Goal: Task Accomplishment & Management: Use online tool/utility

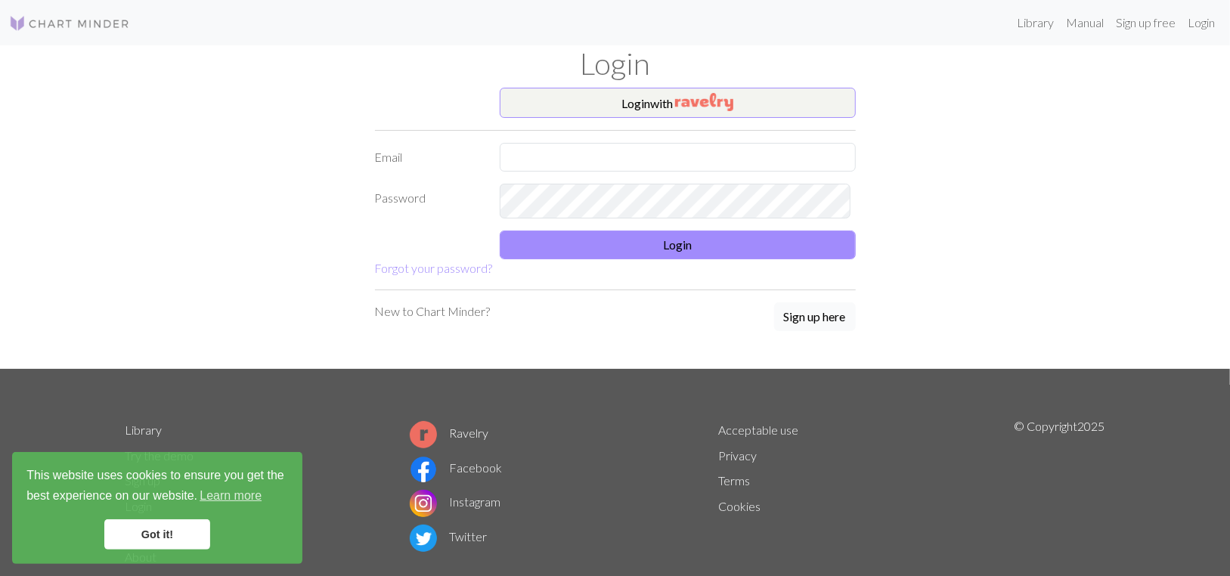
click at [779, 331] on button "Sign up here" at bounding box center [815, 317] width 82 height 29
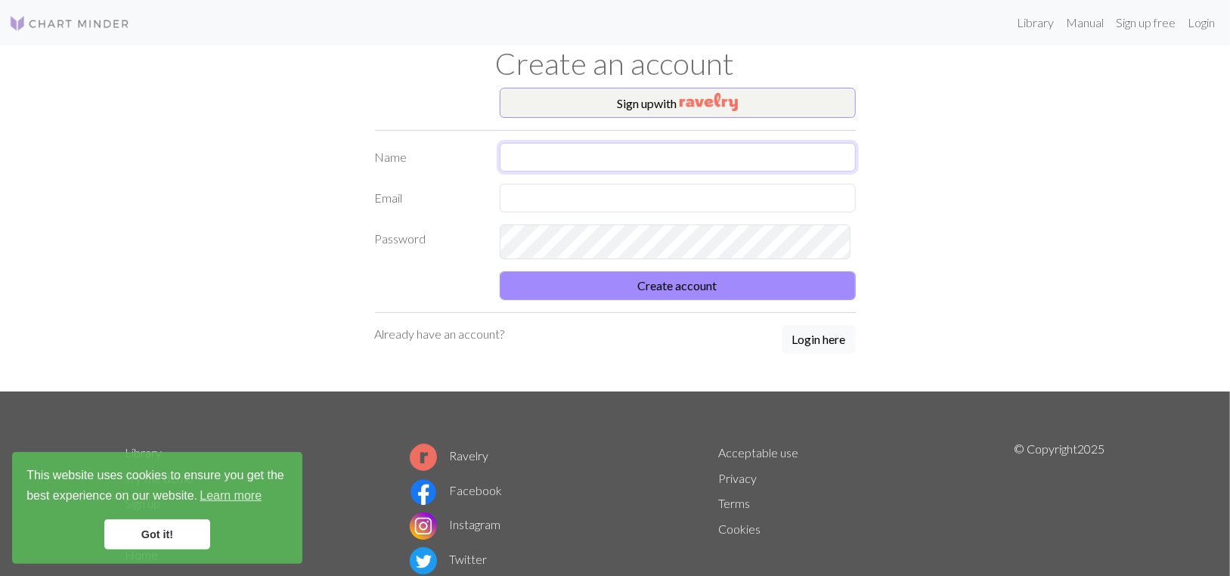
click at [602, 172] on input "text" at bounding box center [678, 157] width 356 height 29
type input "[PERSON_NAME] [PERSON_NAME]"
click at [572, 213] on input "text" at bounding box center [678, 198] width 356 height 29
type input "[PERSON_NAME][EMAIL_ADDRESS][DOMAIN_NAME]"
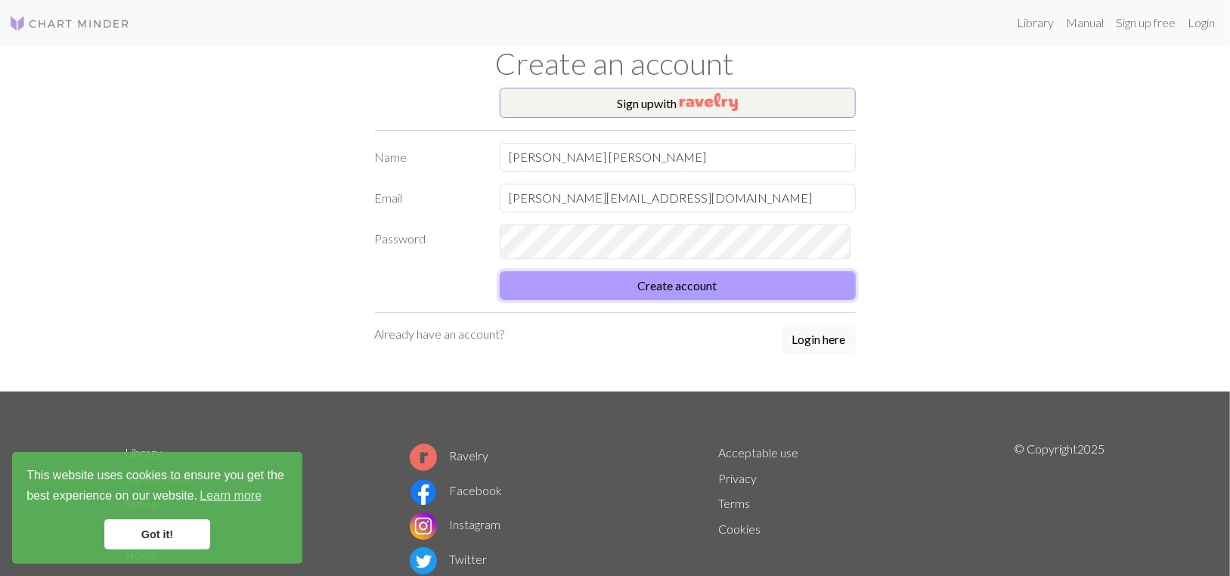
click at [691, 300] on button "Create account" at bounding box center [678, 285] width 356 height 29
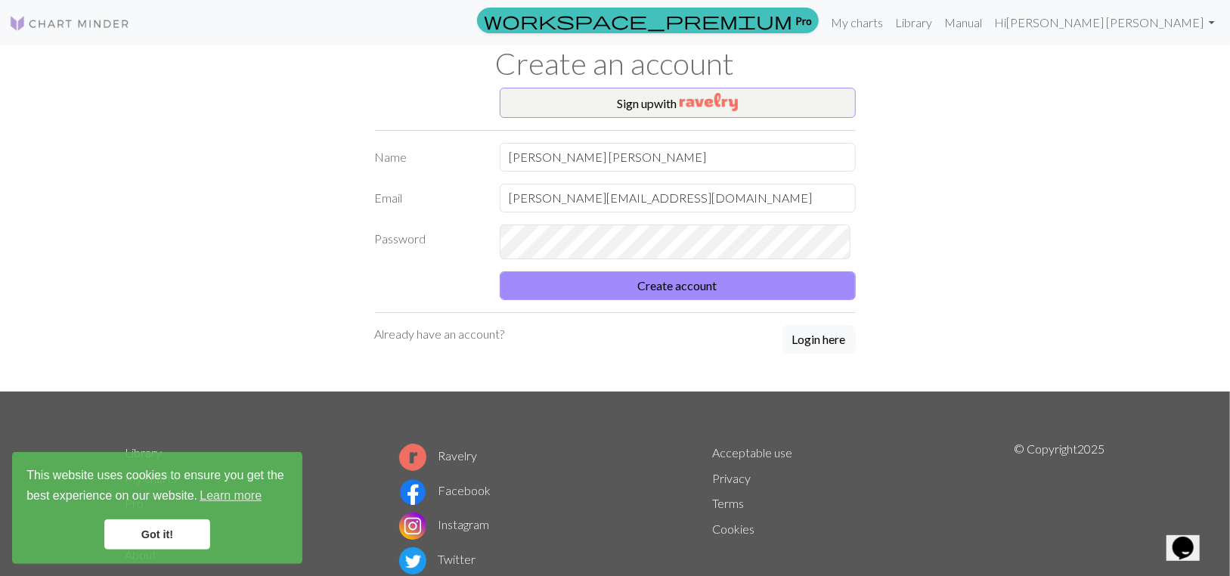
click at [182, 533] on link "Got it!" at bounding box center [157, 535] width 106 height 30
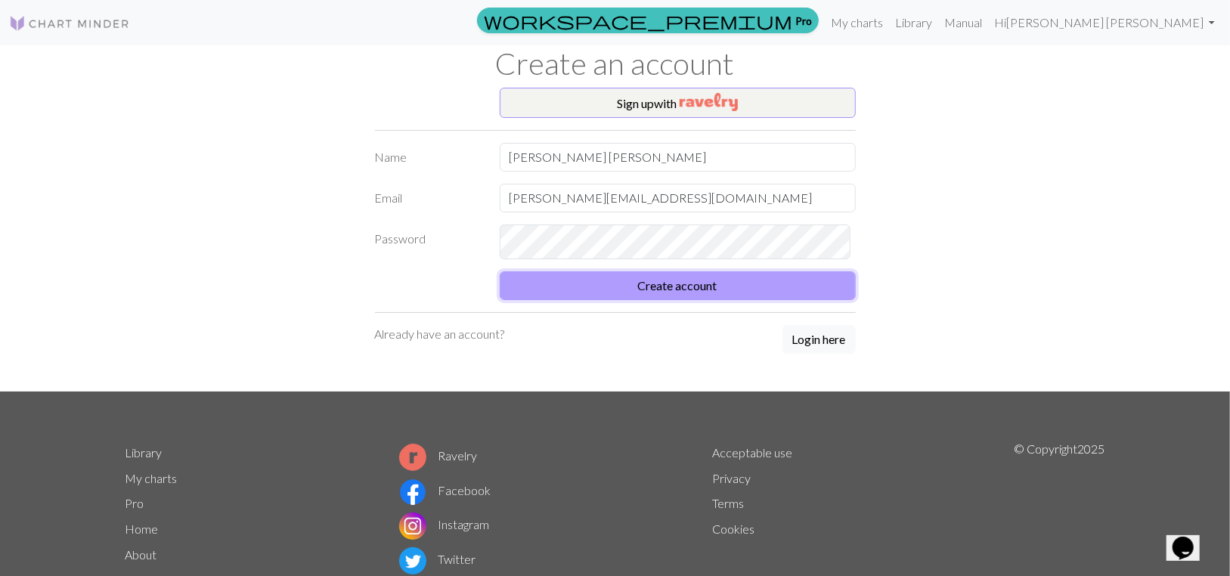
click at [676, 300] on button "Create account" at bounding box center [678, 285] width 356 height 29
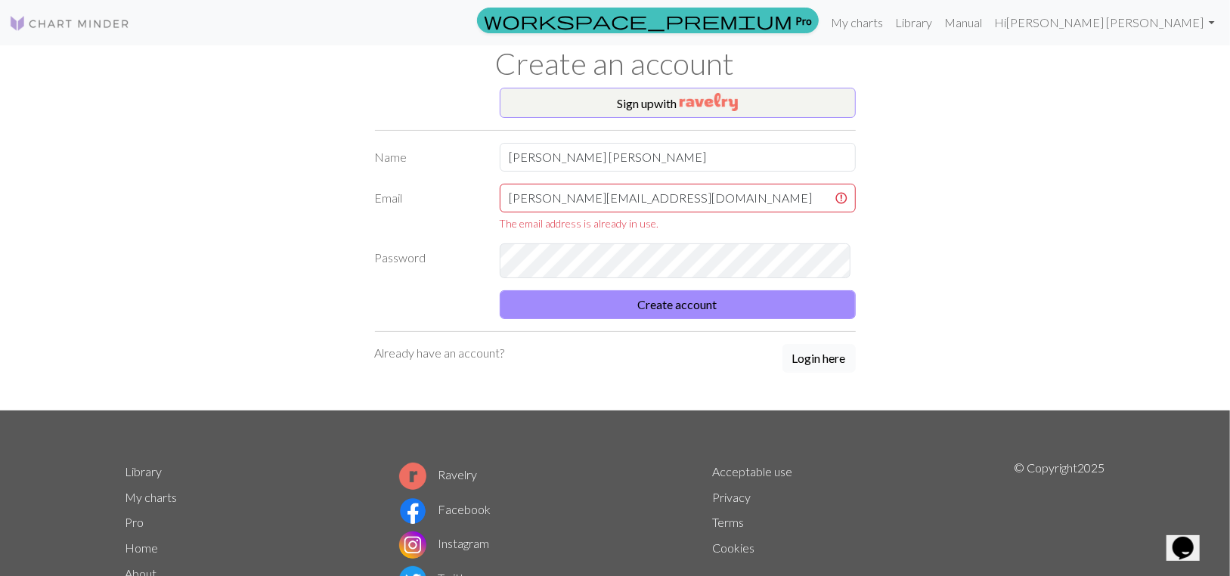
click at [826, 373] on button "Login here" at bounding box center [819, 358] width 73 height 29
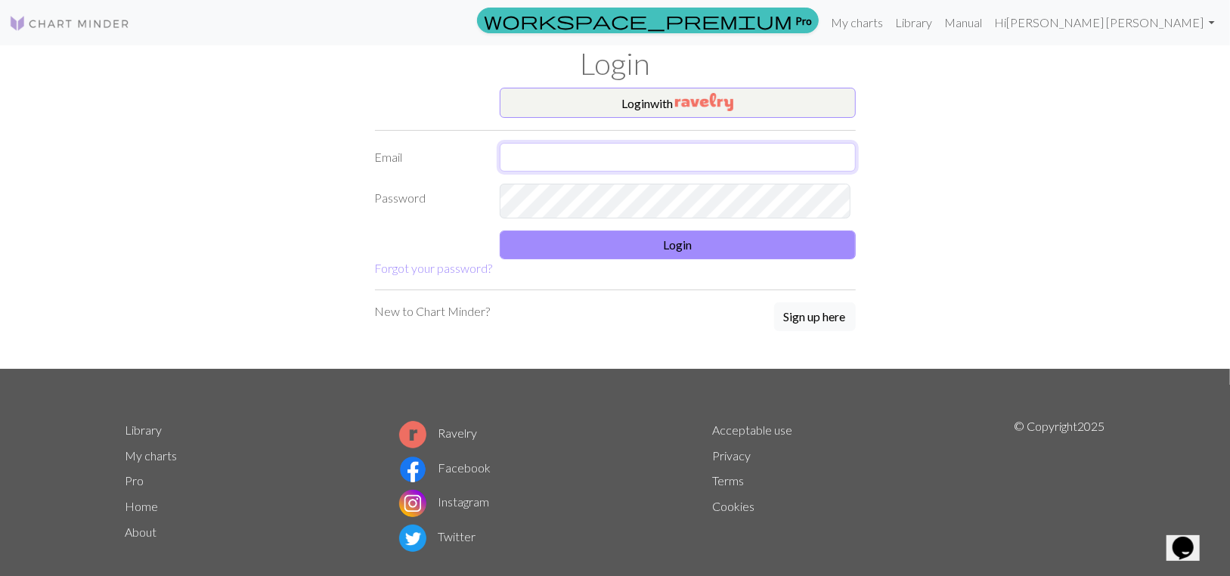
click at [646, 172] on input "text" at bounding box center [678, 157] width 356 height 29
type input "penny.hart707@hotmail.co.uk"
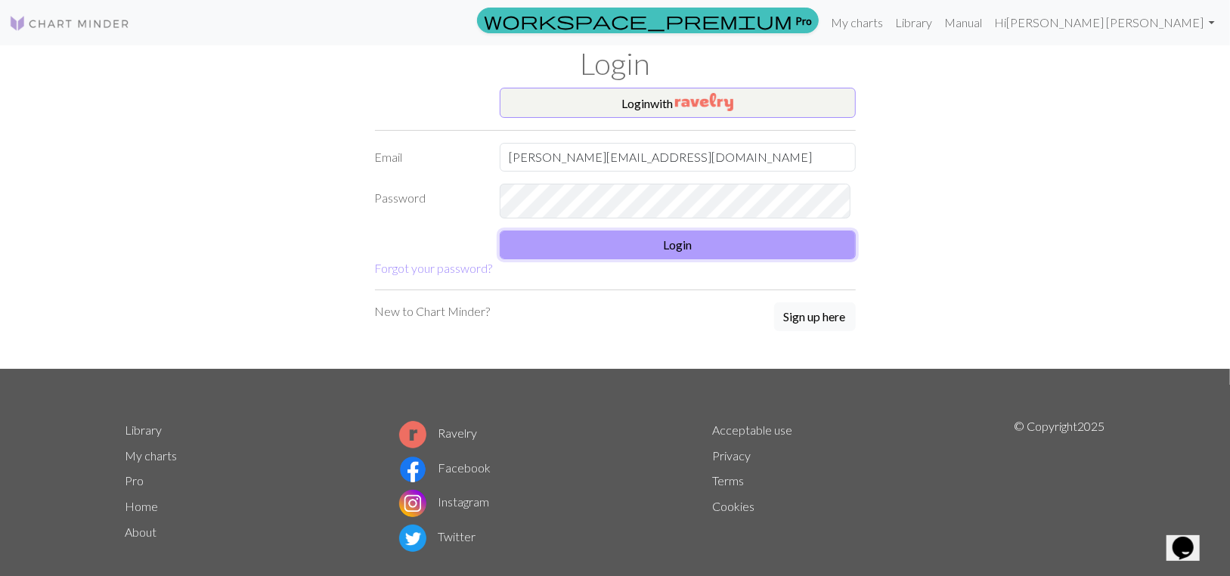
click at [614, 259] on button "Login" at bounding box center [678, 245] width 356 height 29
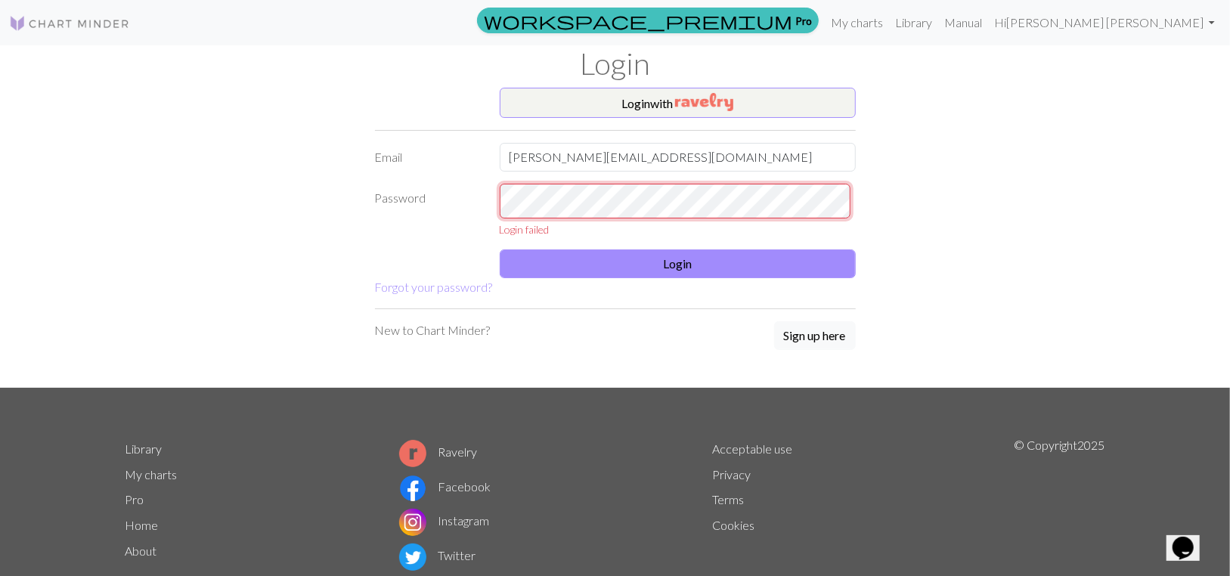
click at [480, 237] on div "Password Login failed" at bounding box center [615, 211] width 499 height 54
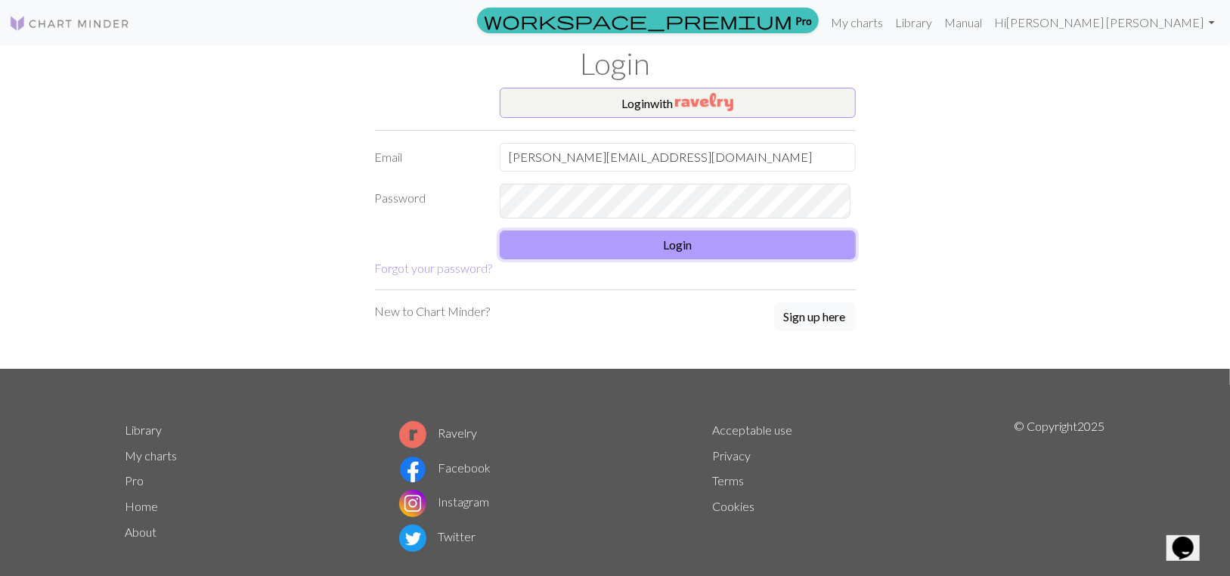
click at [647, 259] on button "Login" at bounding box center [678, 245] width 356 height 29
click at [736, 259] on button "Login" at bounding box center [678, 245] width 356 height 29
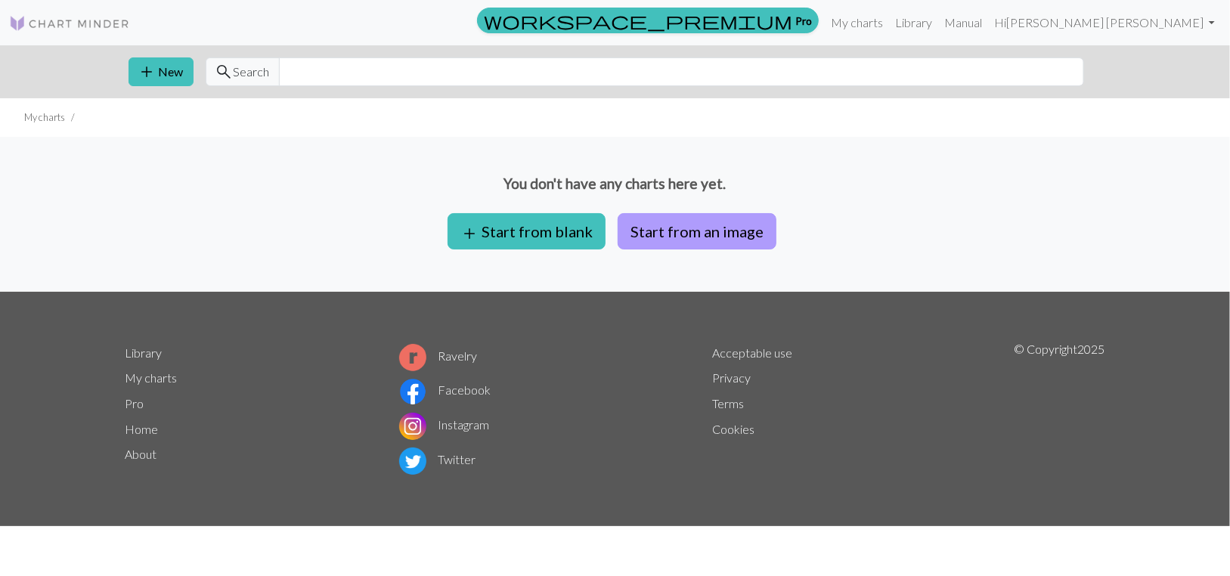
click at [650, 250] on button "Start from an image" at bounding box center [697, 231] width 159 height 36
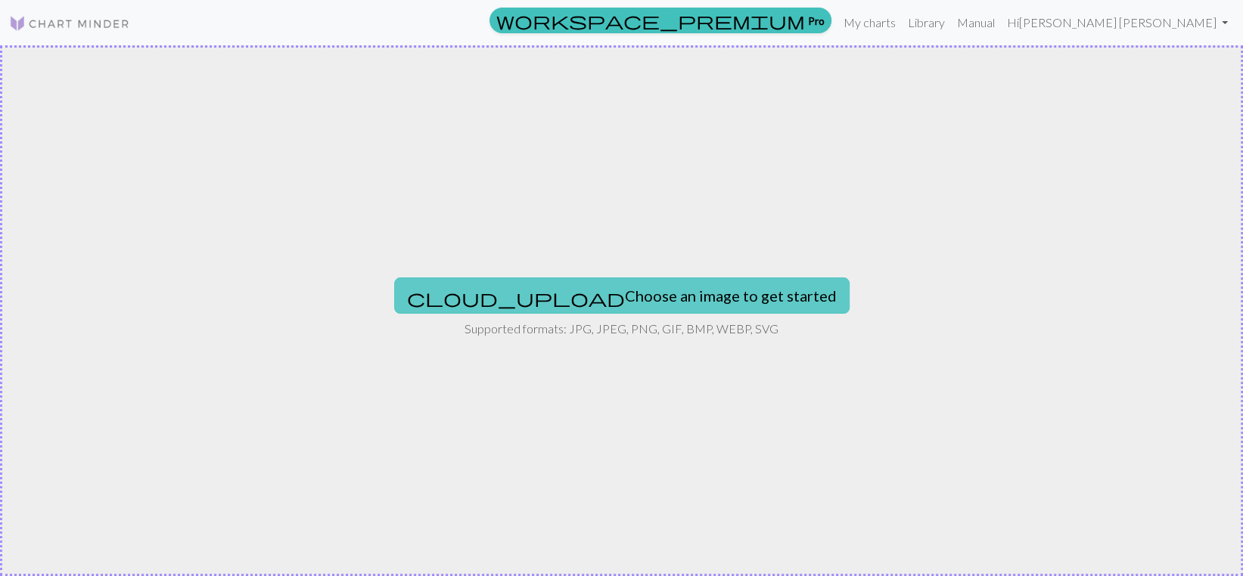
click at [624, 300] on button "cloud_upload Choose an image to get started" at bounding box center [621, 296] width 455 height 36
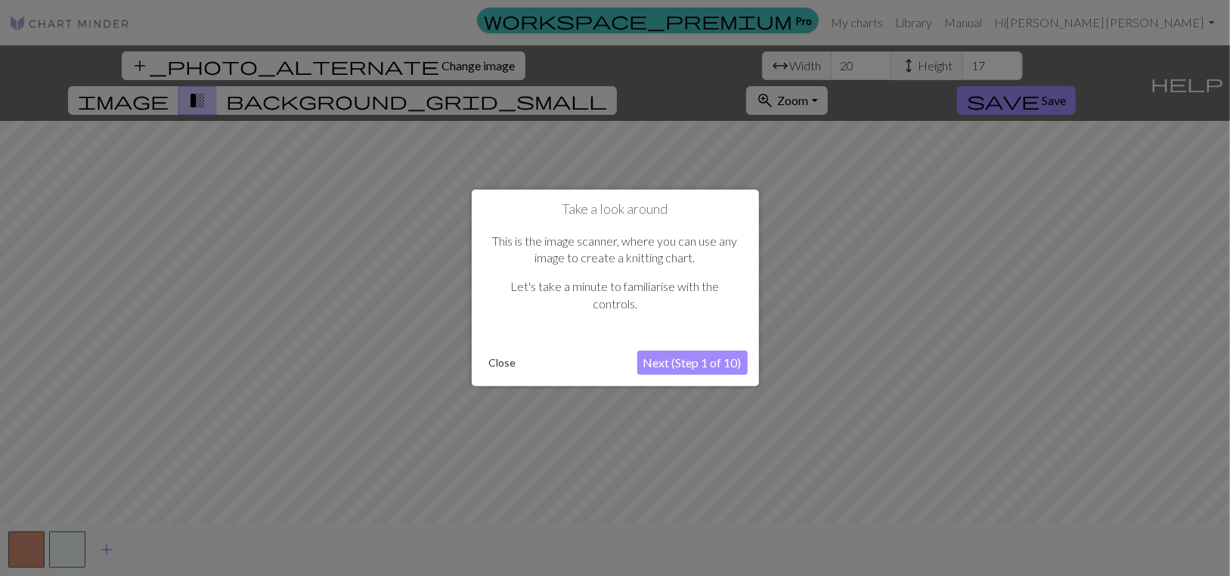
click at [673, 362] on button "Next (Step 1 of 10)" at bounding box center [693, 363] width 110 height 24
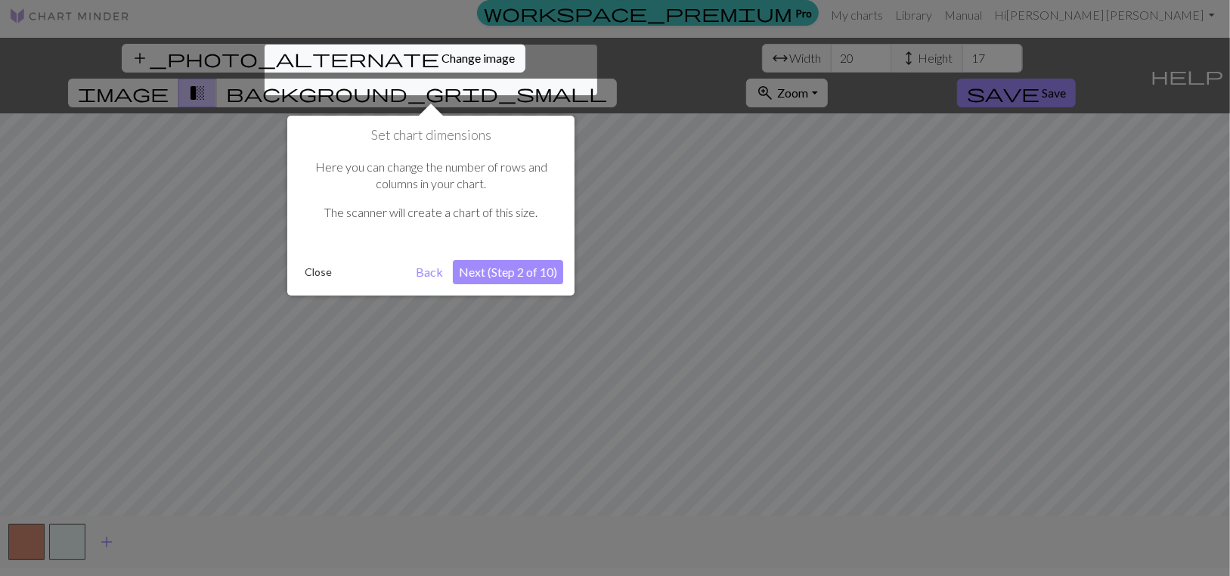
click at [490, 274] on button "Next (Step 2 of 10)" at bounding box center [508, 272] width 110 height 24
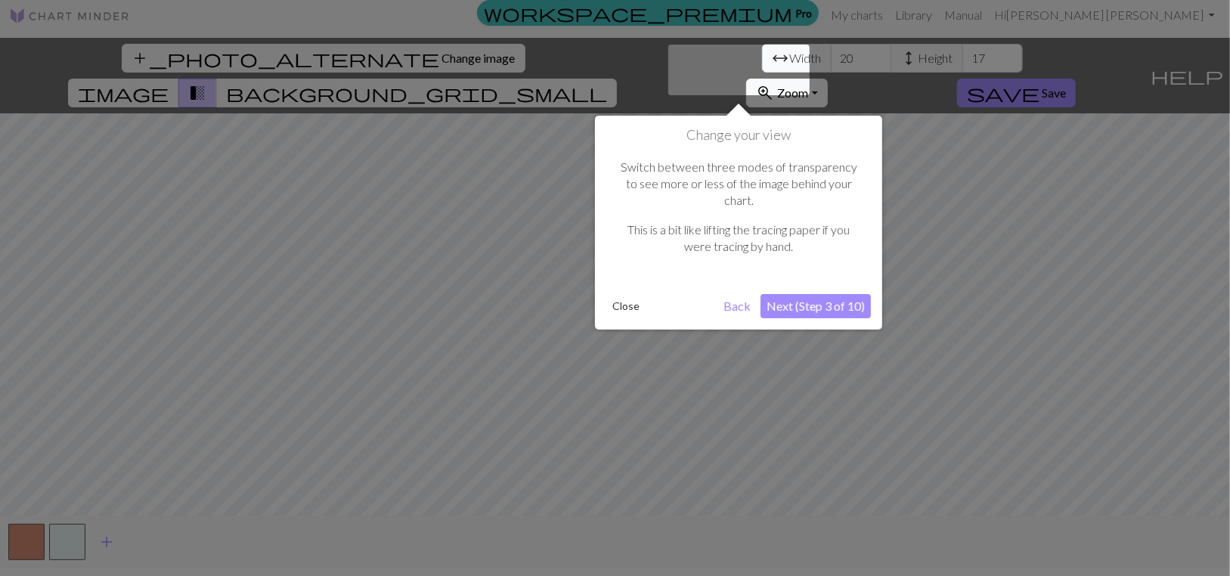
click at [839, 294] on button "Next (Step 3 of 10)" at bounding box center [816, 306] width 110 height 24
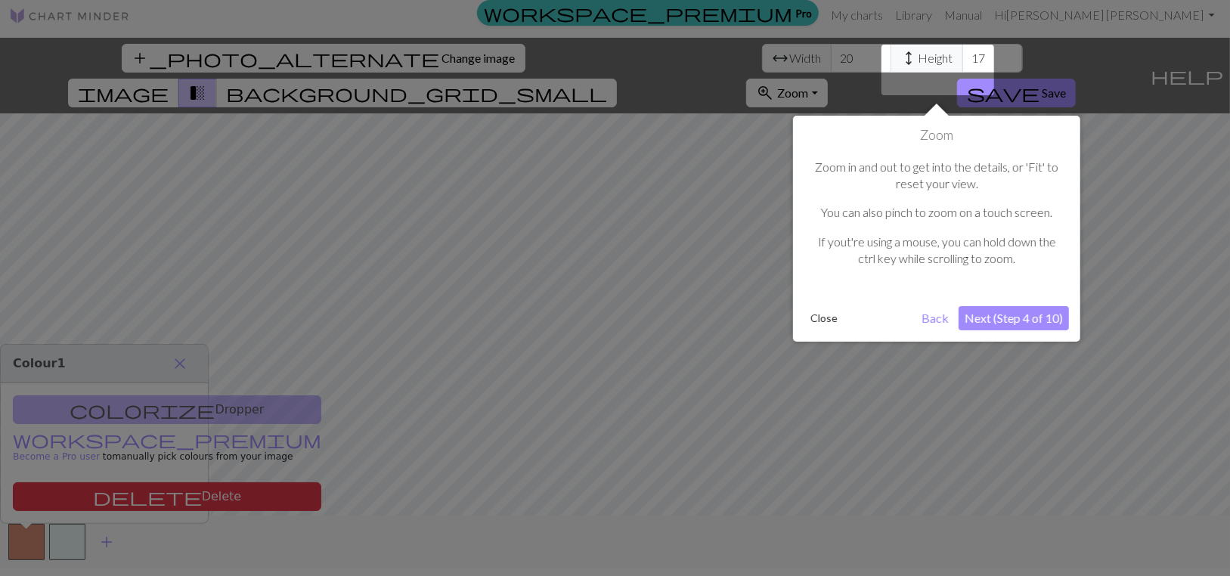
click at [1005, 322] on button "Next (Step 4 of 10)" at bounding box center [1014, 318] width 110 height 24
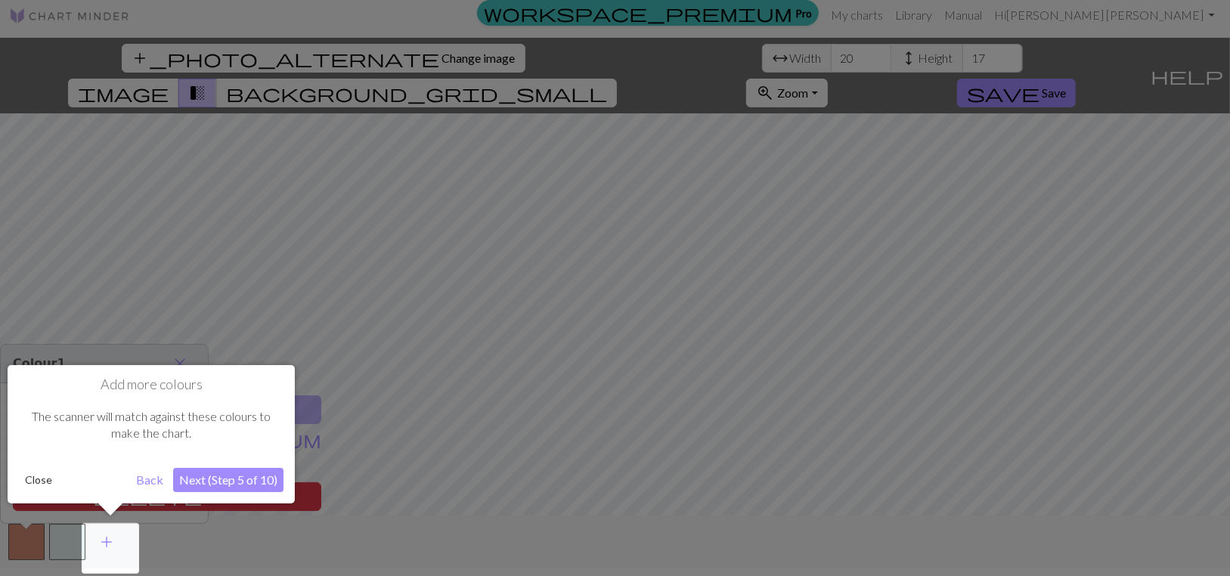
click at [219, 479] on button "Next (Step 5 of 10)" at bounding box center [228, 480] width 110 height 24
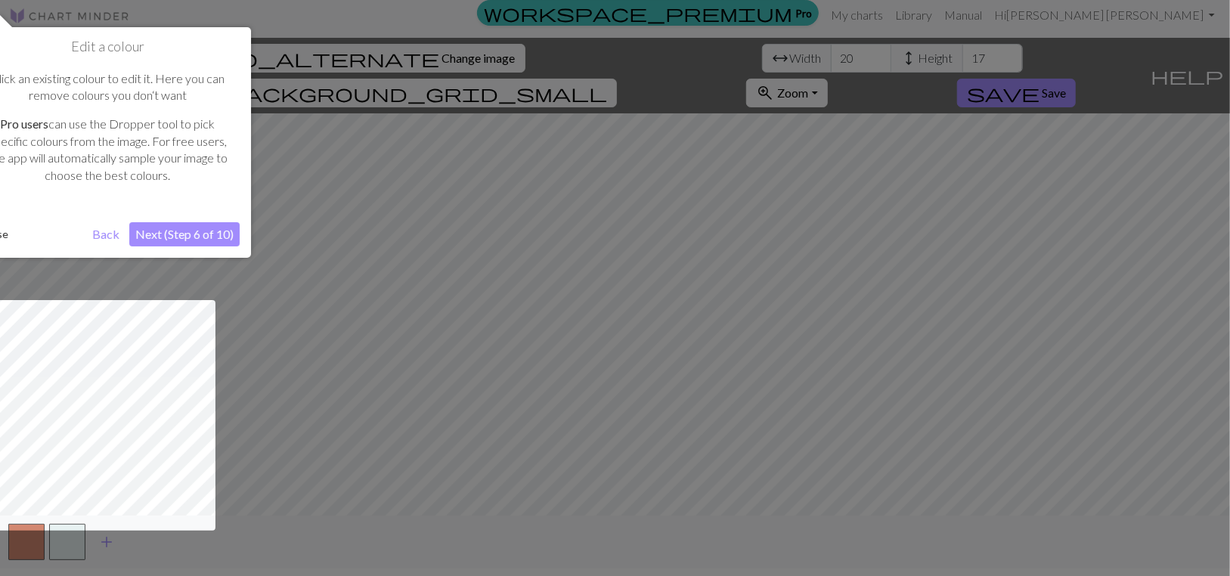
click at [169, 241] on button "Next (Step 6 of 10)" at bounding box center [184, 234] width 110 height 24
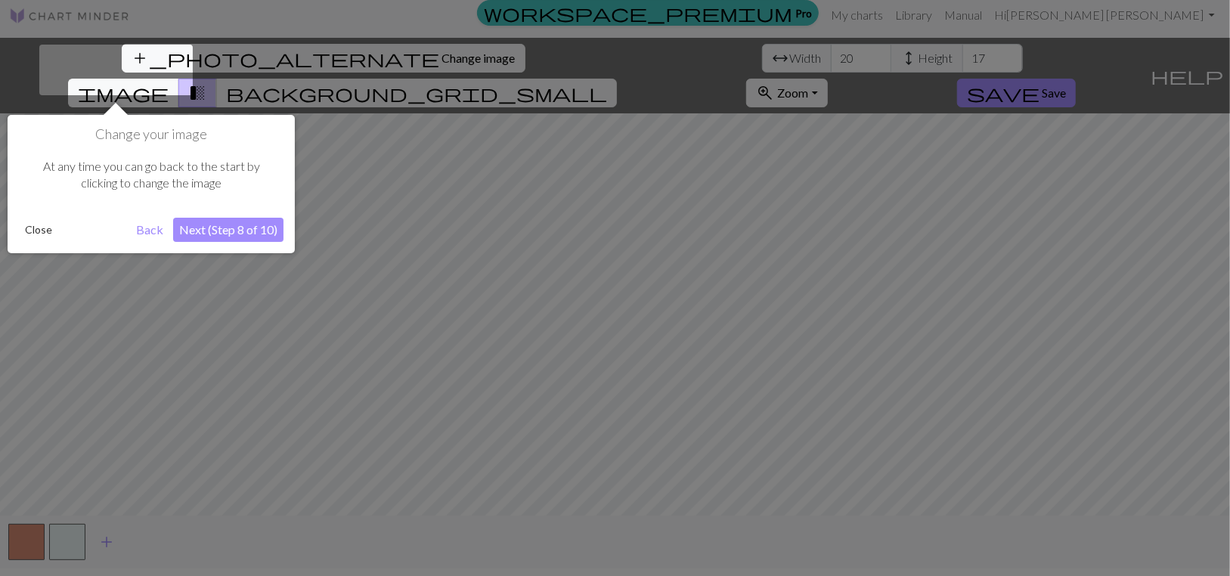
click at [220, 234] on button "Next (Step 8 of 10)" at bounding box center [228, 230] width 110 height 24
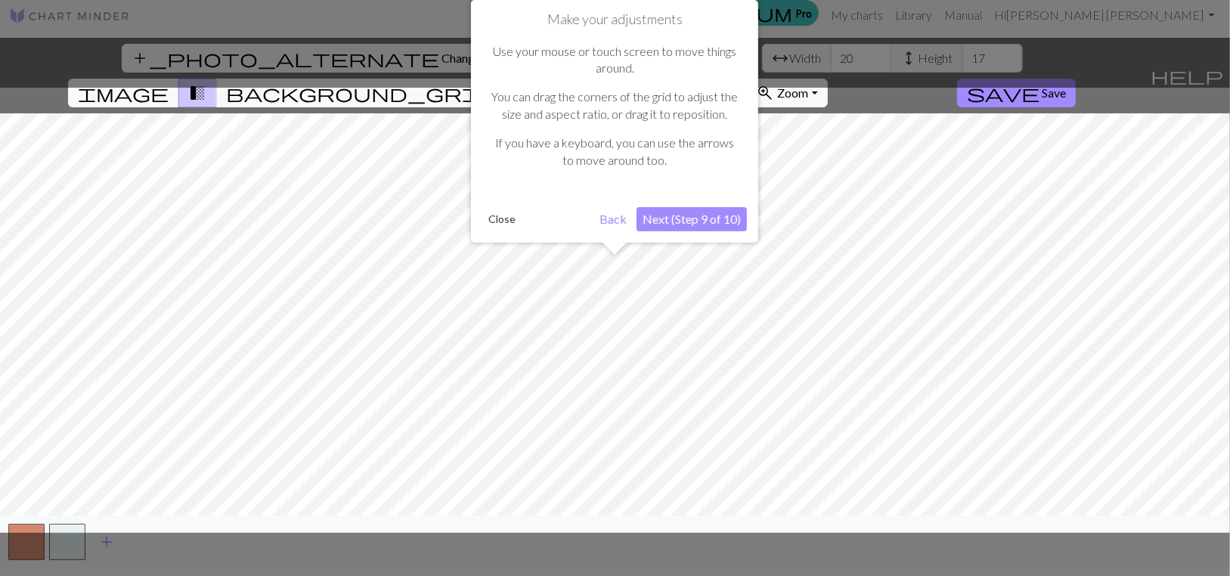
click at [698, 227] on button "Next (Step 9 of 10)" at bounding box center [692, 219] width 110 height 24
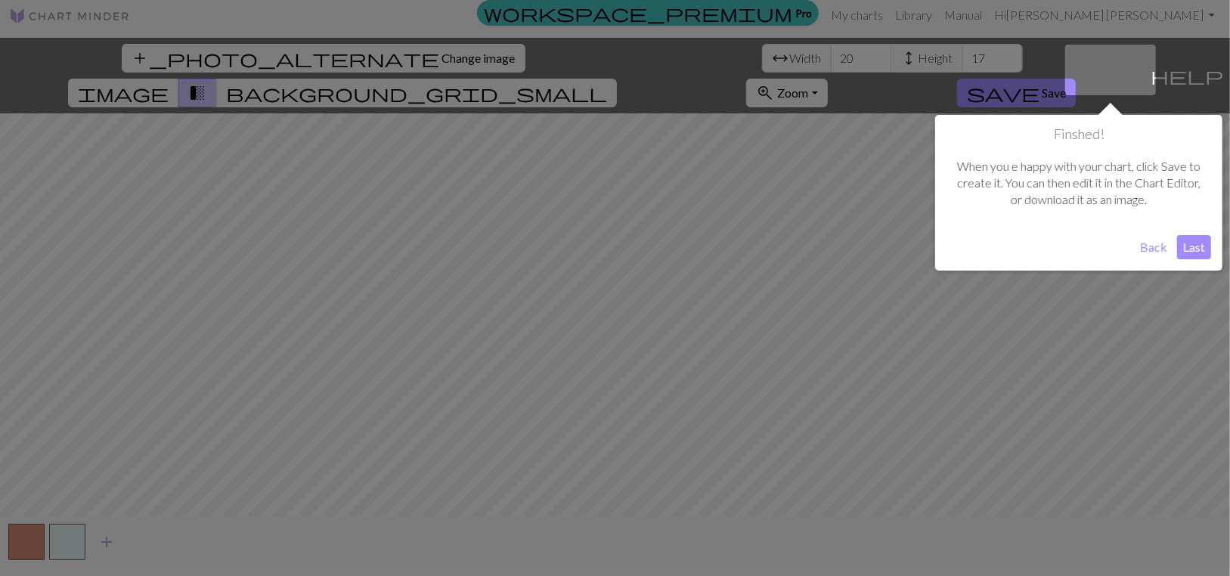
click at [1197, 246] on button "Last" at bounding box center [1194, 247] width 34 height 24
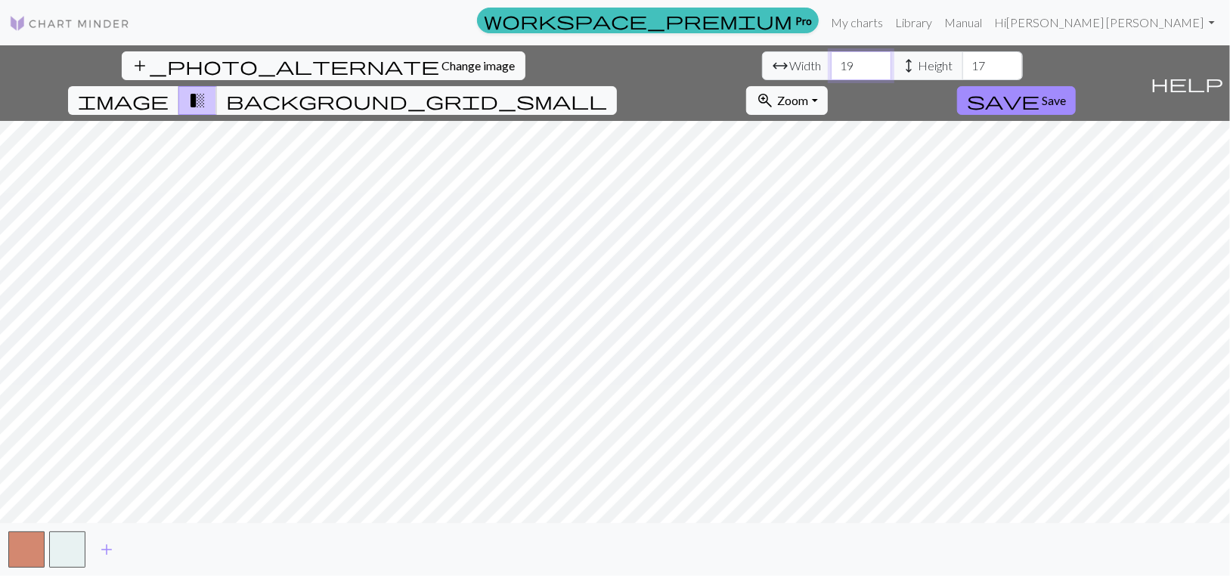
click at [831, 76] on input "19" at bounding box center [861, 65] width 61 height 29
click at [831, 76] on input "18" at bounding box center [861, 65] width 61 height 29
click at [831, 76] on input "17" at bounding box center [861, 65] width 61 height 29
click at [831, 58] on input "18" at bounding box center [861, 65] width 61 height 29
click at [831, 59] on input "19" at bounding box center [861, 65] width 61 height 29
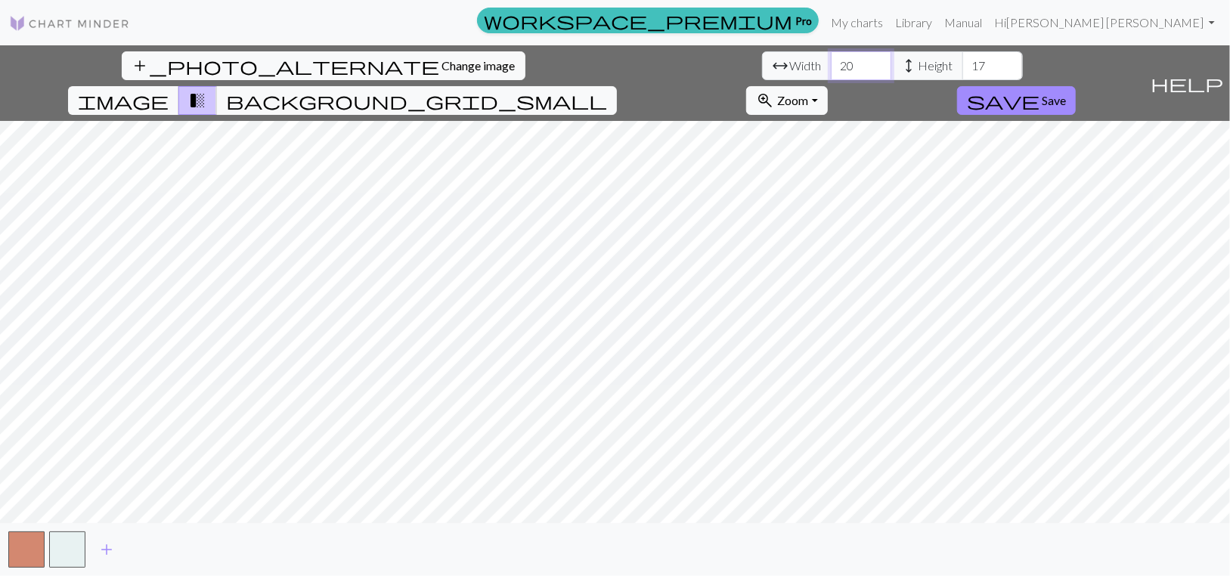
click at [831, 60] on input "20" at bounding box center [861, 65] width 61 height 29
click at [831, 60] on input "21" at bounding box center [861, 65] width 61 height 29
click at [831, 60] on input "22" at bounding box center [861, 65] width 61 height 29
click at [831, 60] on input "23" at bounding box center [861, 65] width 61 height 29
click at [831, 60] on input "24" at bounding box center [861, 65] width 61 height 29
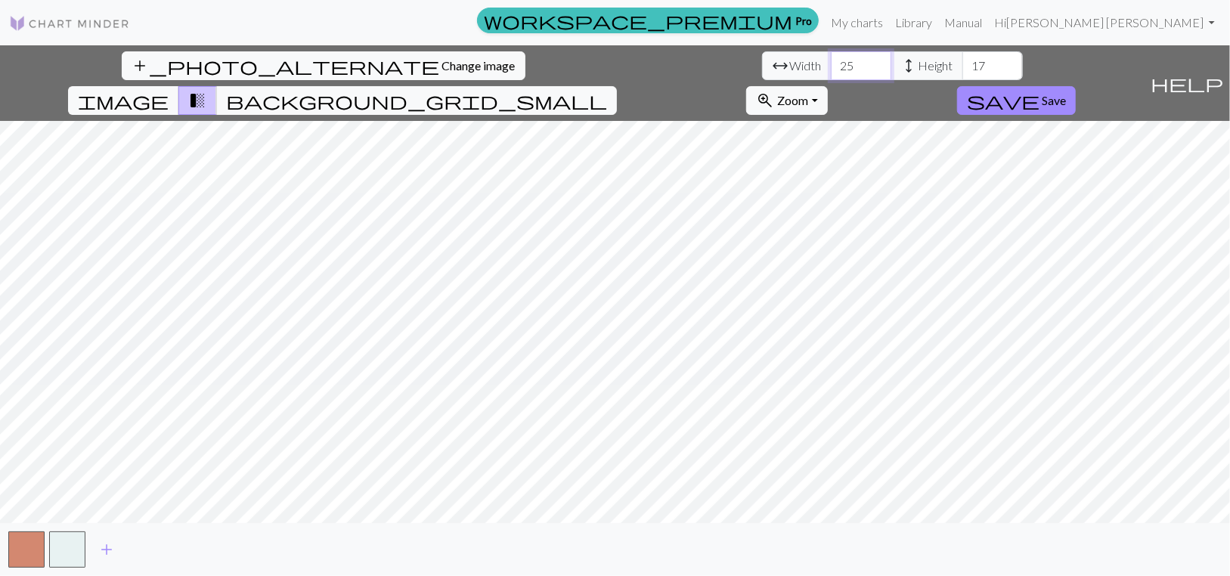
click at [831, 60] on input "25" at bounding box center [861, 65] width 61 height 29
click at [831, 60] on input "26" at bounding box center [861, 65] width 61 height 29
click at [831, 60] on input "27" at bounding box center [861, 65] width 61 height 29
click at [831, 60] on input "28" at bounding box center [861, 65] width 61 height 29
click at [831, 60] on input "29" at bounding box center [861, 65] width 61 height 29
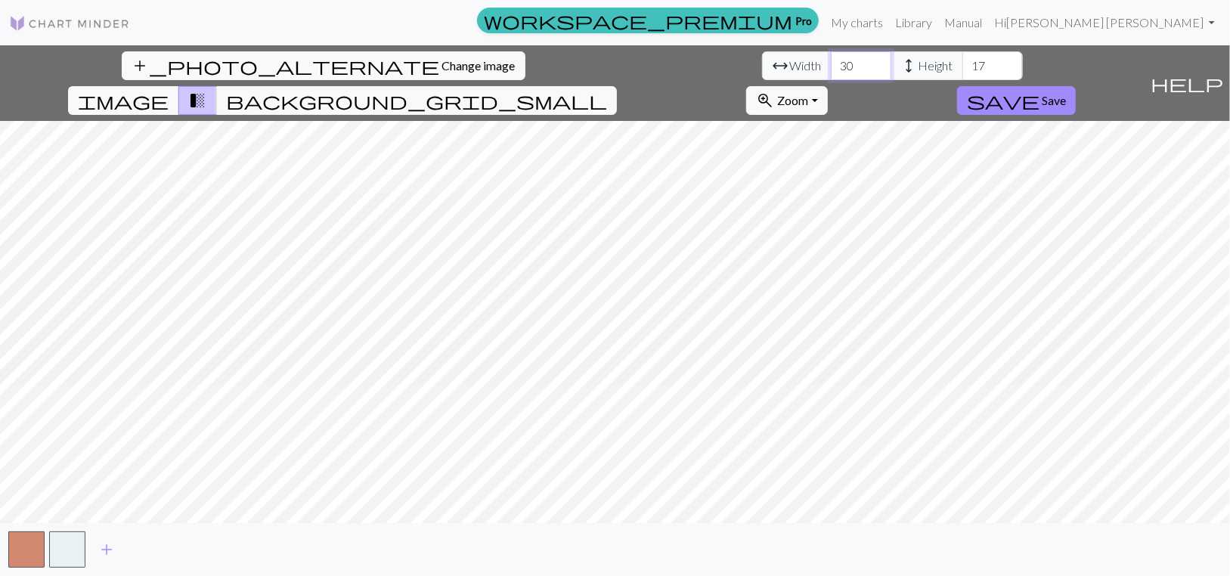
click at [831, 60] on input "30" at bounding box center [861, 65] width 61 height 29
click at [831, 60] on input "31" at bounding box center [861, 65] width 61 height 29
click at [831, 60] on input "32" at bounding box center [861, 65] width 61 height 29
click at [831, 60] on input "33" at bounding box center [861, 65] width 61 height 29
click at [831, 60] on input "34" at bounding box center [861, 65] width 61 height 29
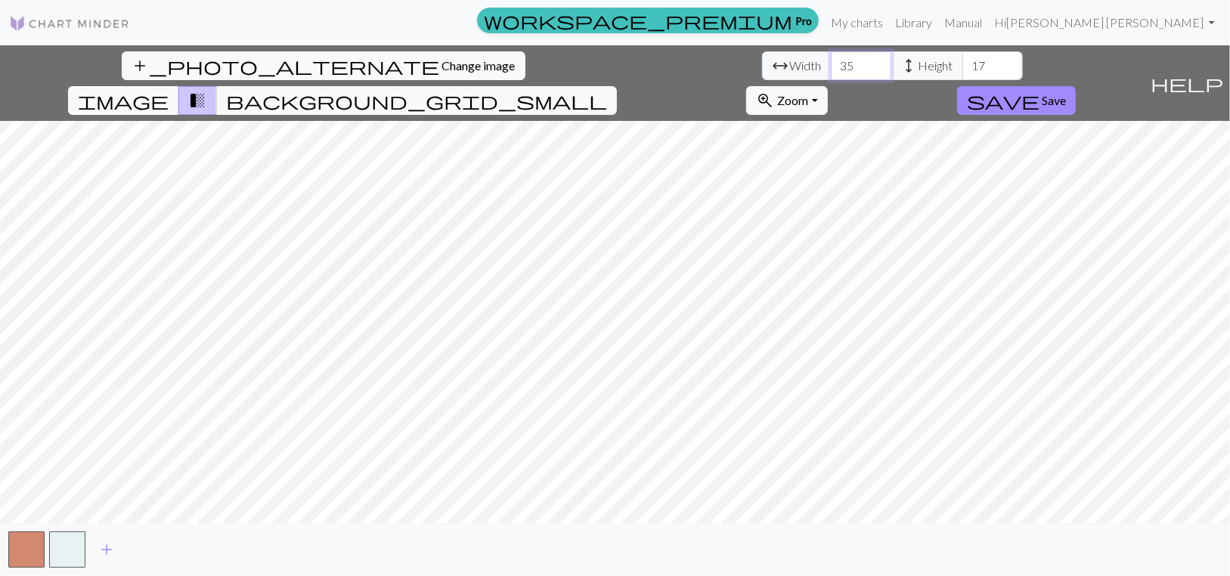
click at [831, 60] on input "35" at bounding box center [861, 65] width 61 height 29
click at [831, 60] on input "36" at bounding box center [861, 65] width 61 height 29
click at [831, 60] on input "37" at bounding box center [861, 65] width 61 height 29
click at [831, 60] on input "38" at bounding box center [861, 65] width 61 height 29
click at [831, 61] on input "39" at bounding box center [861, 65] width 61 height 29
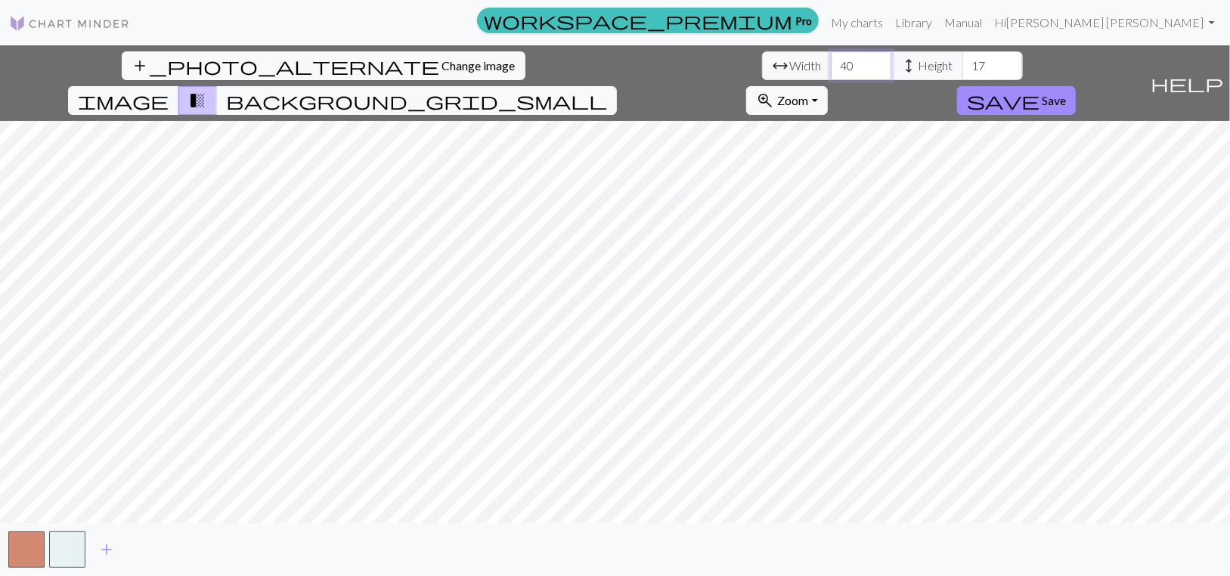
click at [831, 61] on input "40" at bounding box center [861, 65] width 61 height 29
click at [831, 61] on input "41" at bounding box center [861, 65] width 61 height 29
click at [831, 61] on input "42" at bounding box center [861, 65] width 61 height 29
click at [831, 61] on input "43" at bounding box center [861, 65] width 61 height 29
click at [831, 61] on input "44" at bounding box center [861, 65] width 61 height 29
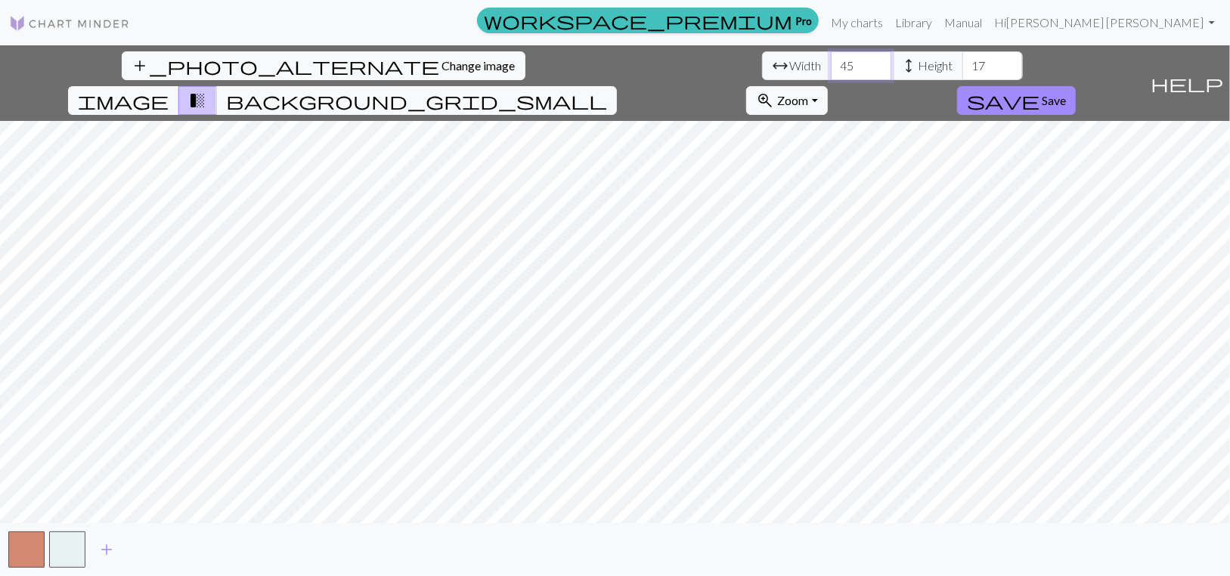
click at [831, 61] on input "45" at bounding box center [861, 65] width 61 height 29
click at [831, 61] on input "46" at bounding box center [861, 65] width 61 height 29
click at [831, 61] on input "47" at bounding box center [861, 65] width 61 height 29
click at [831, 61] on input "48" at bounding box center [861, 65] width 61 height 29
click at [831, 61] on input "49" at bounding box center [861, 65] width 61 height 29
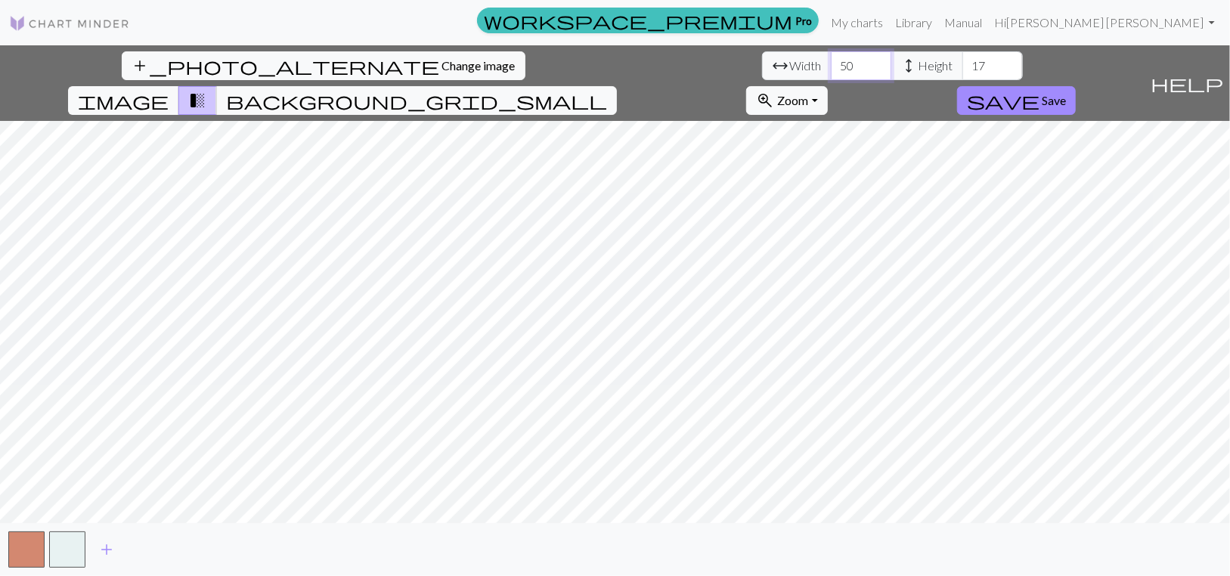
type input "50"
click at [831, 61] on input "50" at bounding box center [861, 65] width 61 height 29
click at [963, 60] on input "18" at bounding box center [993, 65] width 61 height 29
click at [963, 62] on input "19" at bounding box center [993, 65] width 61 height 29
click at [963, 62] on input "20" at bounding box center [993, 65] width 61 height 29
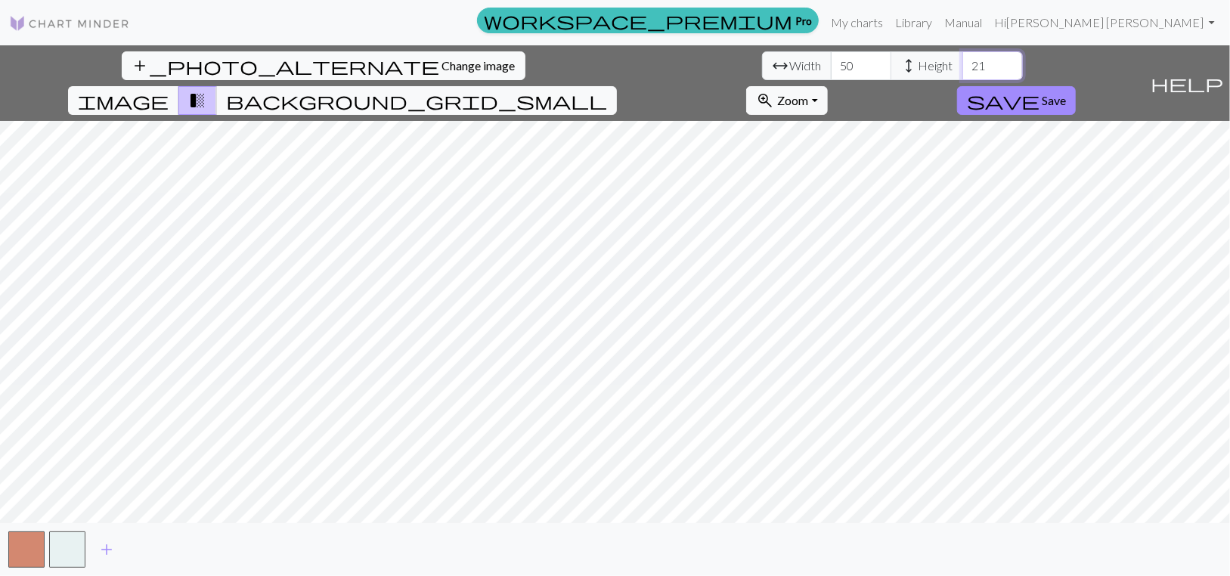
click at [963, 62] on input "21" at bounding box center [993, 65] width 61 height 29
click at [963, 62] on input "22" at bounding box center [993, 65] width 61 height 29
click at [963, 62] on input "23" at bounding box center [993, 65] width 61 height 29
click at [963, 62] on input "24" at bounding box center [993, 65] width 61 height 29
click at [963, 62] on input "25" at bounding box center [993, 65] width 61 height 29
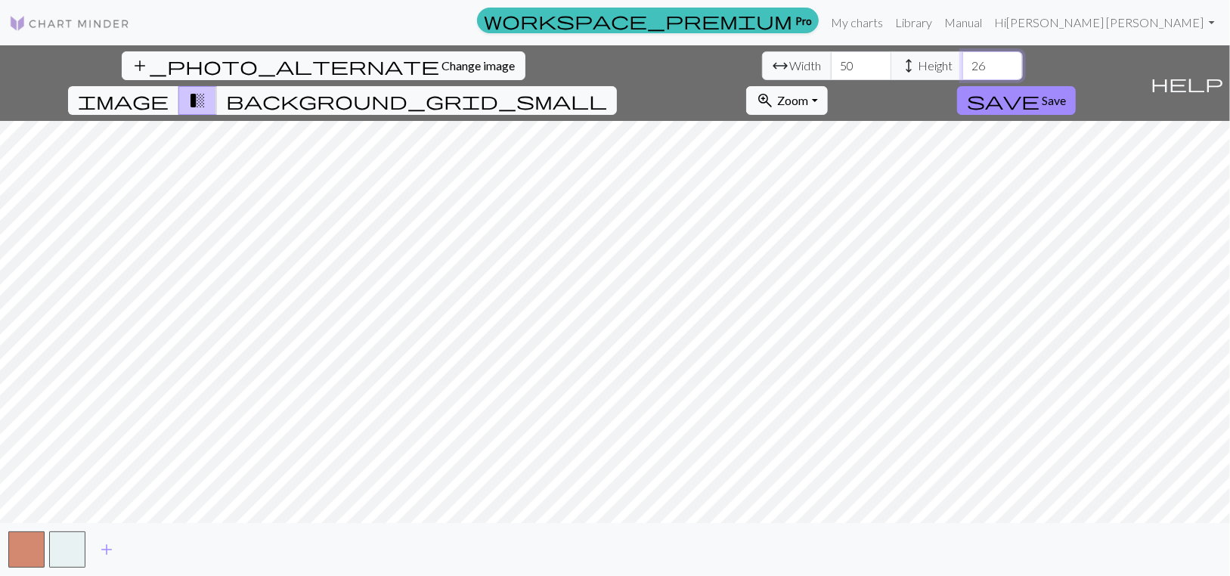
click at [963, 62] on input "26" at bounding box center [993, 65] width 61 height 29
click at [963, 62] on input "27" at bounding box center [993, 65] width 61 height 29
click at [963, 62] on input "28" at bounding box center [993, 65] width 61 height 29
click at [963, 62] on input "29" at bounding box center [993, 65] width 61 height 29
click at [963, 63] on input "30" at bounding box center [993, 65] width 61 height 29
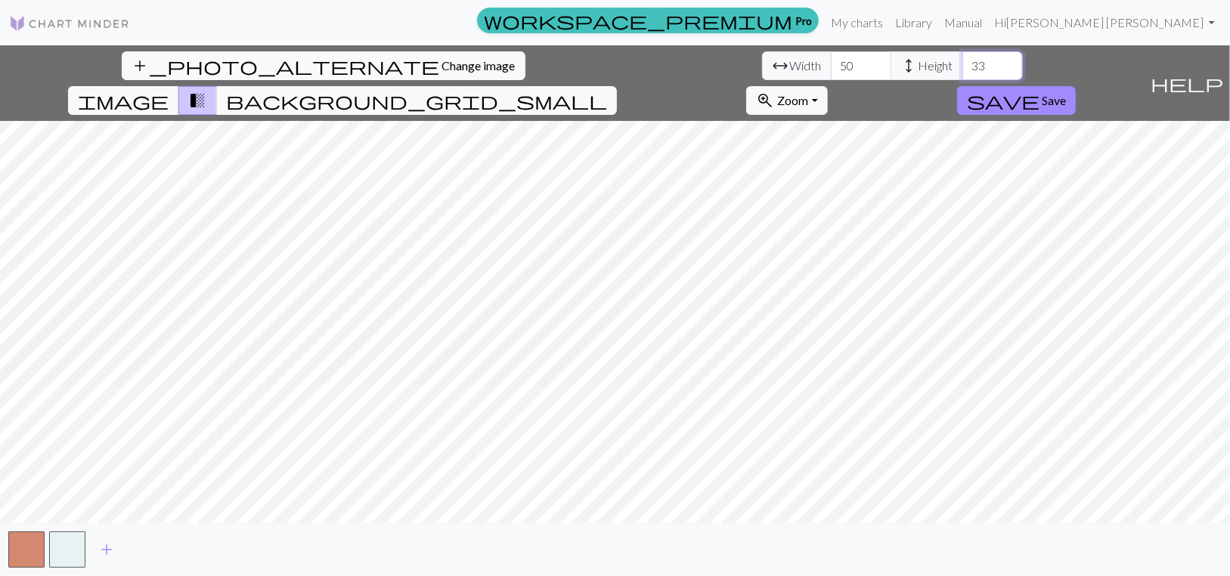
click at [963, 63] on input "33" at bounding box center [993, 65] width 61 height 29
click at [963, 63] on input "34" at bounding box center [993, 65] width 61 height 29
click at [963, 63] on input "35" at bounding box center [993, 65] width 61 height 29
click at [963, 64] on input "36" at bounding box center [993, 65] width 61 height 29
click at [963, 64] on input "37" at bounding box center [993, 65] width 61 height 29
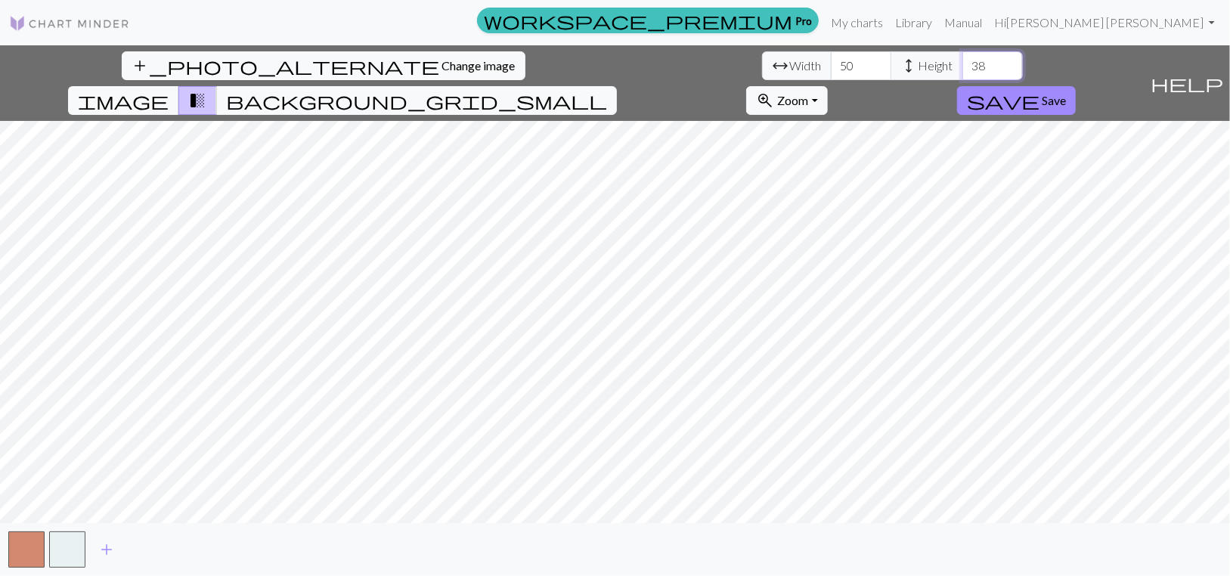
click at [963, 64] on input "38" at bounding box center [993, 65] width 61 height 29
click at [963, 64] on input "39" at bounding box center [993, 65] width 61 height 29
click at [963, 64] on input "40" at bounding box center [993, 65] width 61 height 29
click at [963, 64] on input "41" at bounding box center [993, 65] width 61 height 29
click at [963, 64] on input "42" at bounding box center [993, 65] width 61 height 29
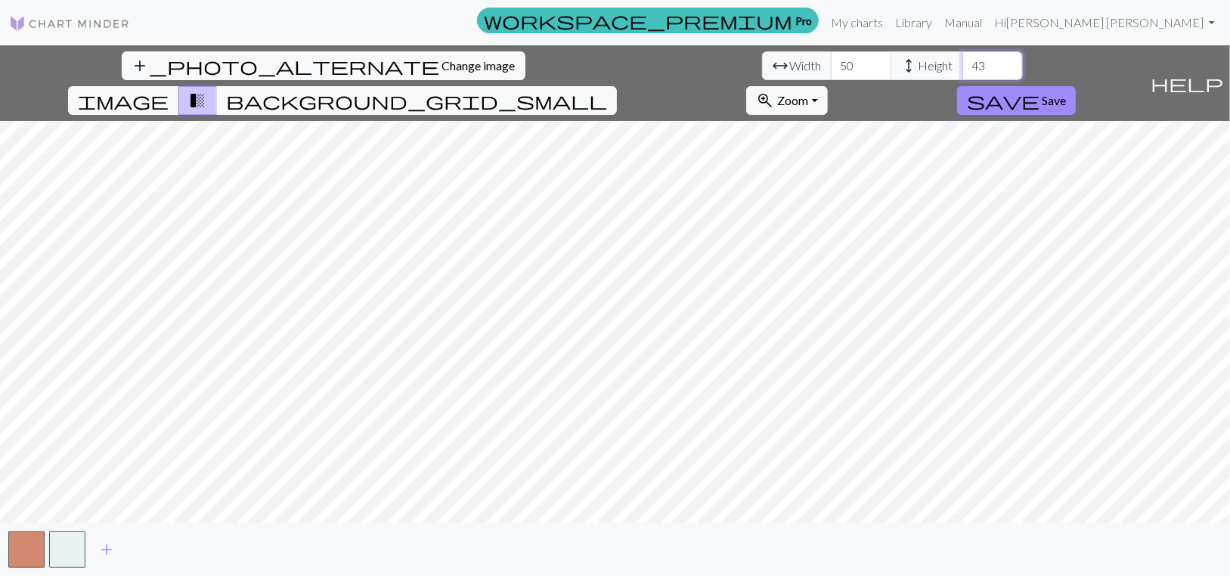
click at [963, 64] on input "43" at bounding box center [993, 65] width 61 height 29
click at [963, 64] on input "44" at bounding box center [993, 65] width 61 height 29
click at [963, 64] on input "45" at bounding box center [993, 65] width 61 height 29
click at [963, 64] on input "46" at bounding box center [993, 65] width 61 height 29
click at [963, 64] on input "47" at bounding box center [993, 65] width 61 height 29
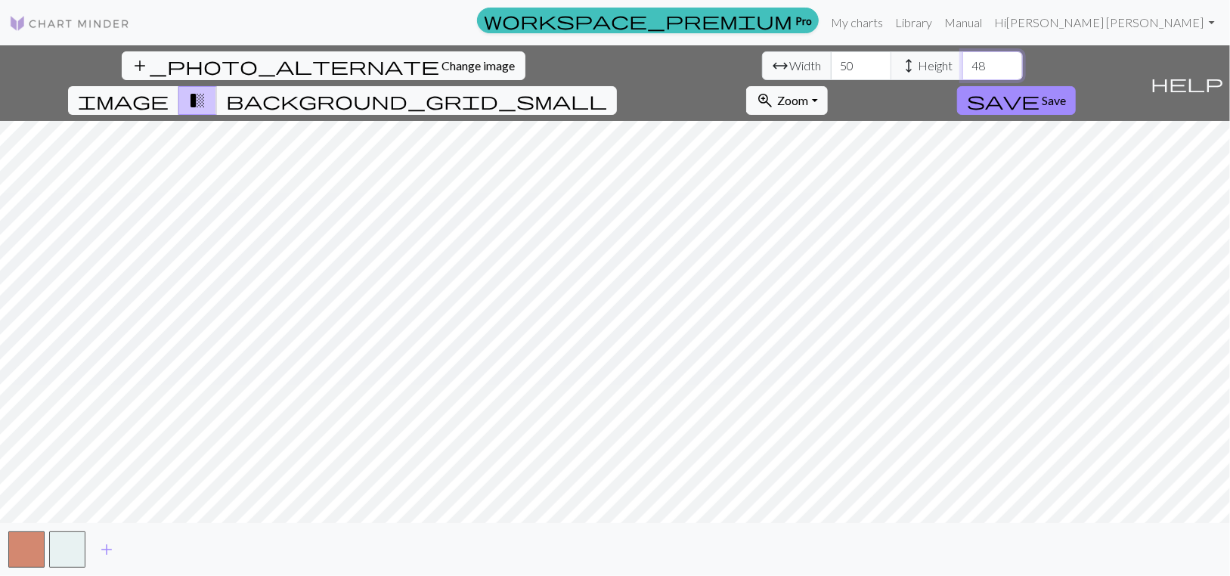
click at [963, 65] on input "48" at bounding box center [993, 65] width 61 height 29
click at [963, 65] on input "49" at bounding box center [993, 65] width 61 height 29
type input "50"
click at [963, 65] on input "50" at bounding box center [993, 65] width 61 height 29
click at [599, 526] on div "add_photo_alternate Change image arrow_range Width 50 height Height 50 image tr…" at bounding box center [615, 310] width 1230 height 531
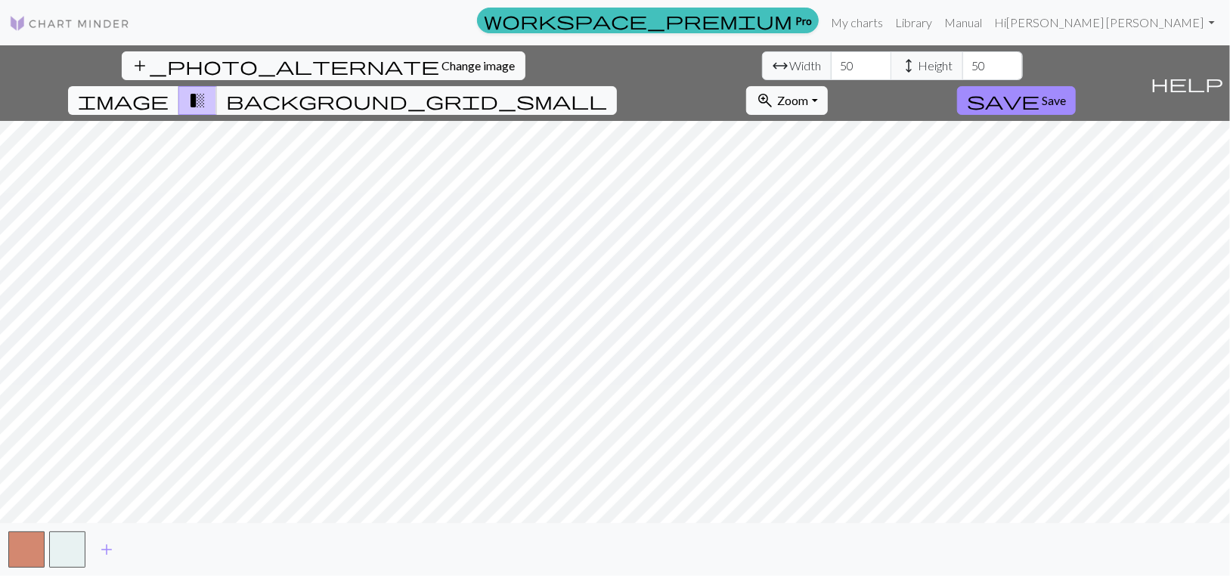
click at [169, 90] on span "image" at bounding box center [123, 100] width 91 height 21
click at [606, 91] on div "add_photo_alternate Change image arrow_range Width 50 height Height 50 image tr…" at bounding box center [615, 310] width 1230 height 531
click at [831, 68] on input "51" at bounding box center [861, 65] width 61 height 29
click at [831, 68] on input "52" at bounding box center [861, 65] width 61 height 29
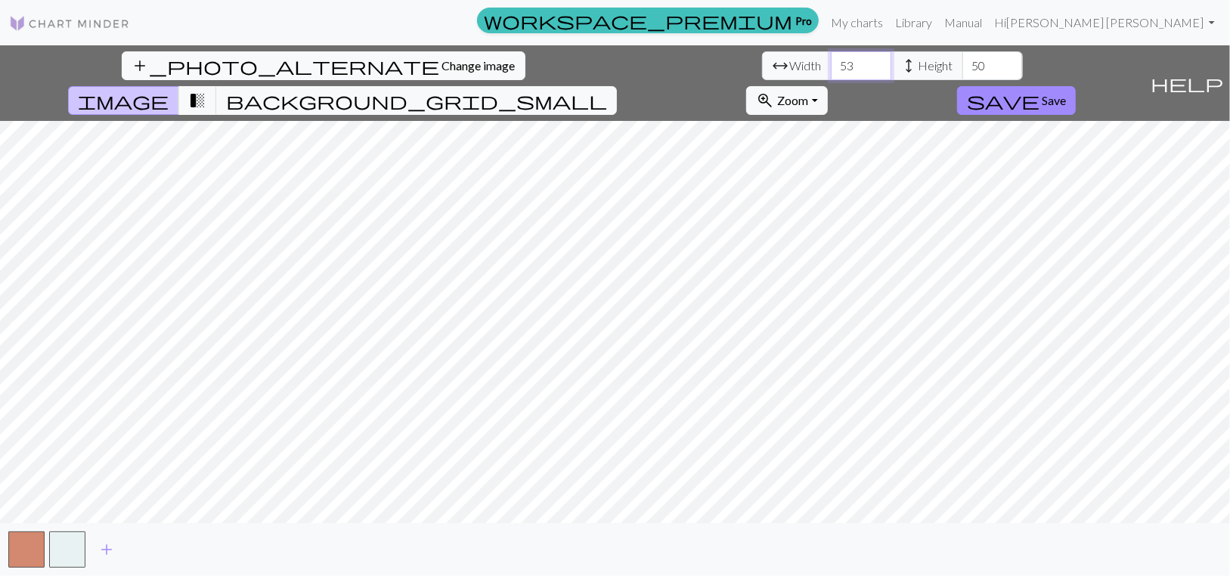
click at [831, 68] on input "53" at bounding box center [861, 65] width 61 height 29
click at [831, 68] on input "54" at bounding box center [861, 65] width 61 height 29
click at [831, 68] on input "55" at bounding box center [861, 65] width 61 height 29
click at [831, 68] on input "56" at bounding box center [861, 65] width 61 height 29
click at [831, 68] on input "57" at bounding box center [861, 65] width 61 height 29
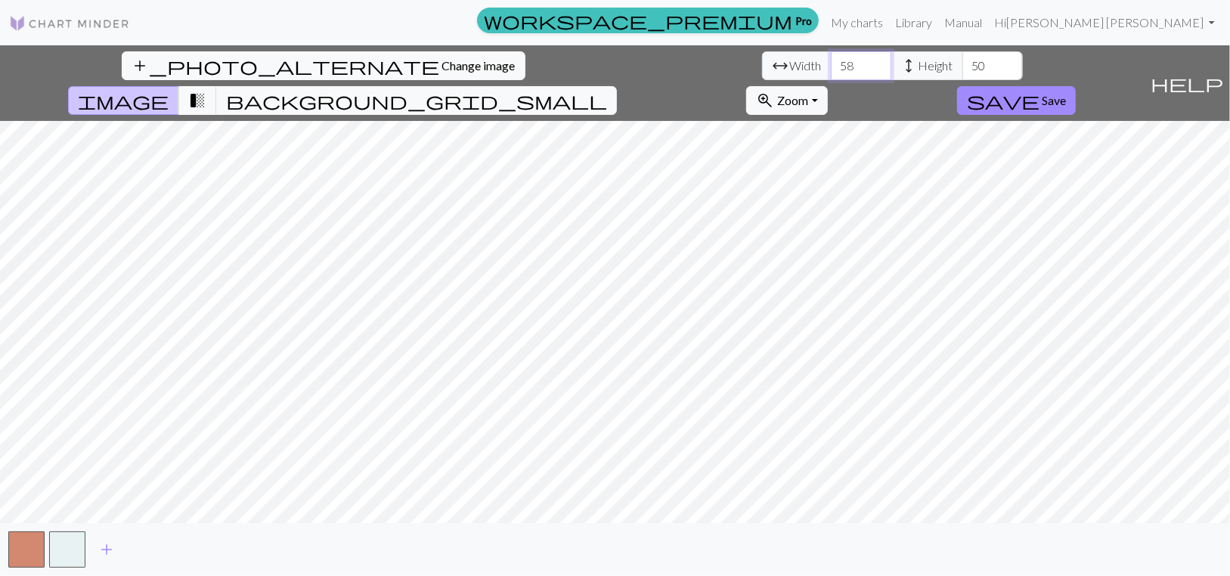
click at [831, 68] on input "58" at bounding box center [861, 65] width 61 height 29
click at [831, 68] on input "59" at bounding box center [861, 65] width 61 height 29
type input "60"
click at [831, 68] on input "60" at bounding box center [861, 65] width 61 height 29
click at [963, 72] on input "51" at bounding box center [993, 65] width 61 height 29
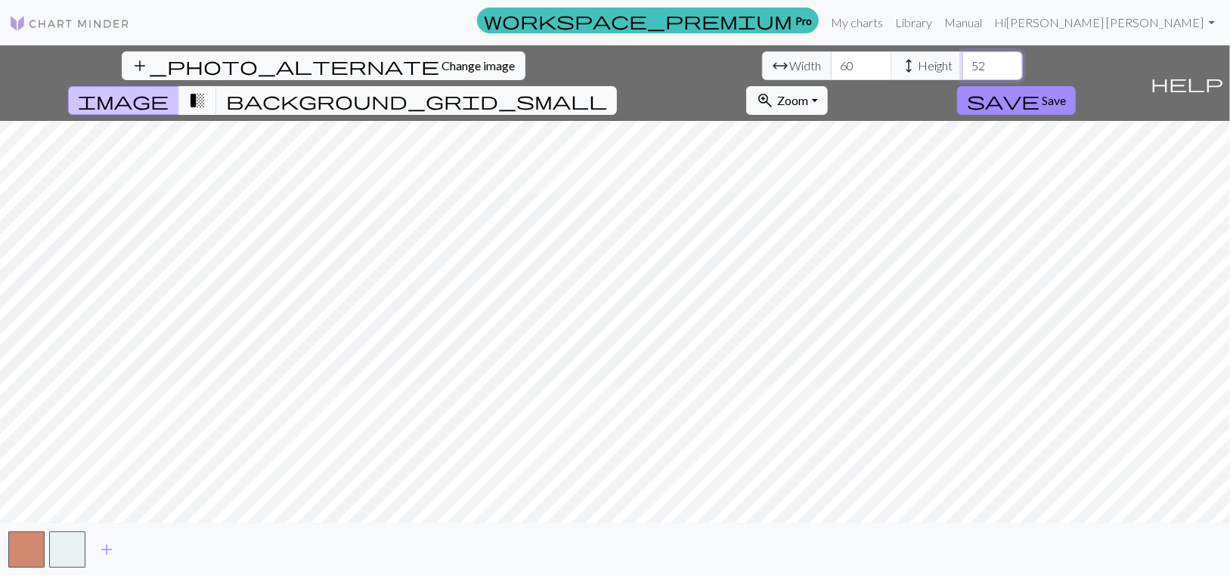
click at [963, 72] on input "52" at bounding box center [993, 65] width 61 height 29
click at [963, 72] on input "53" at bounding box center [993, 65] width 61 height 29
click at [963, 72] on input "54" at bounding box center [993, 65] width 61 height 29
click at [963, 72] on input "55" at bounding box center [993, 65] width 61 height 29
click at [963, 72] on input "56" at bounding box center [993, 65] width 61 height 29
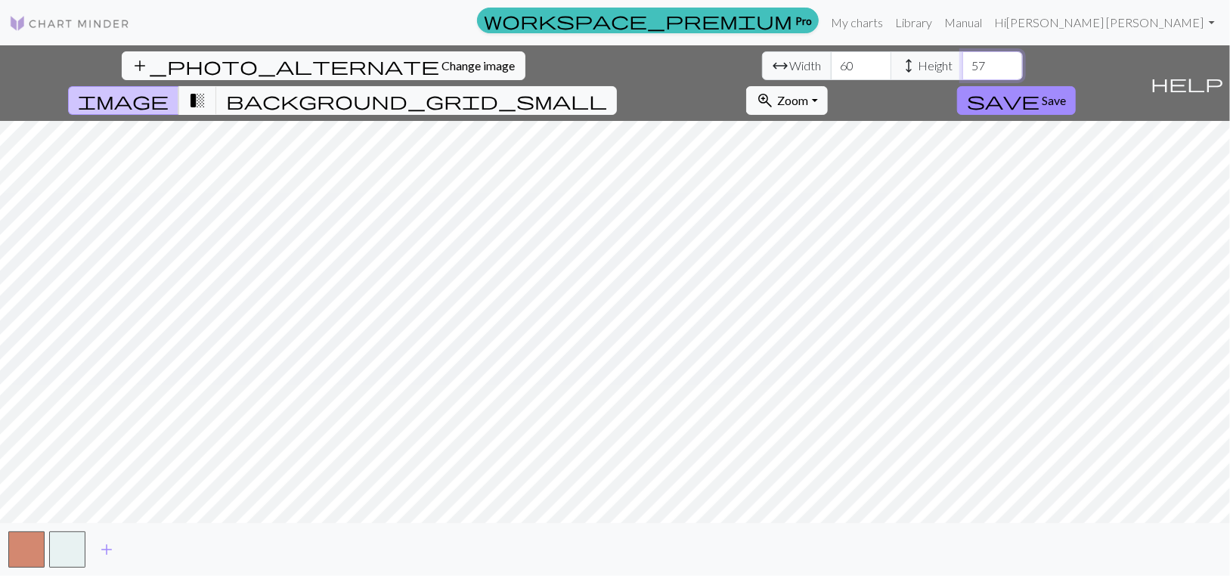
click at [963, 72] on input "57" at bounding box center [993, 65] width 61 height 29
click at [963, 72] on input "58" at bounding box center [993, 65] width 61 height 29
click at [963, 72] on input "59" at bounding box center [993, 65] width 61 height 29
type input "60"
click at [963, 72] on input "60" at bounding box center [993, 65] width 61 height 29
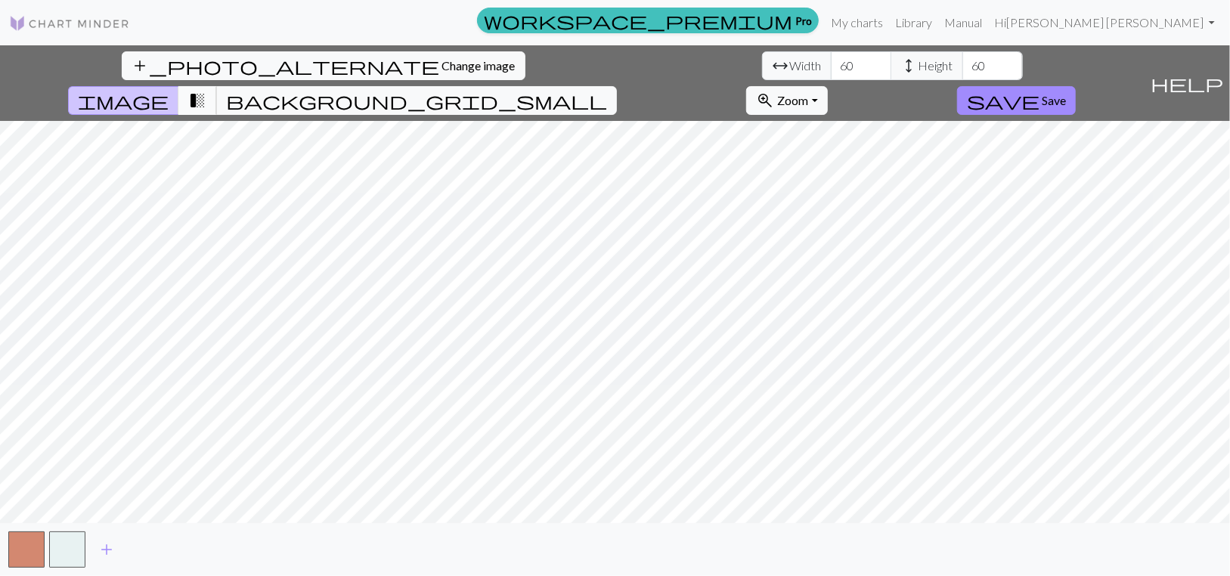
click at [206, 90] on span "transition_fade" at bounding box center [197, 100] width 18 height 21
click at [607, 90] on span "background_grid_small" at bounding box center [416, 100] width 381 height 21
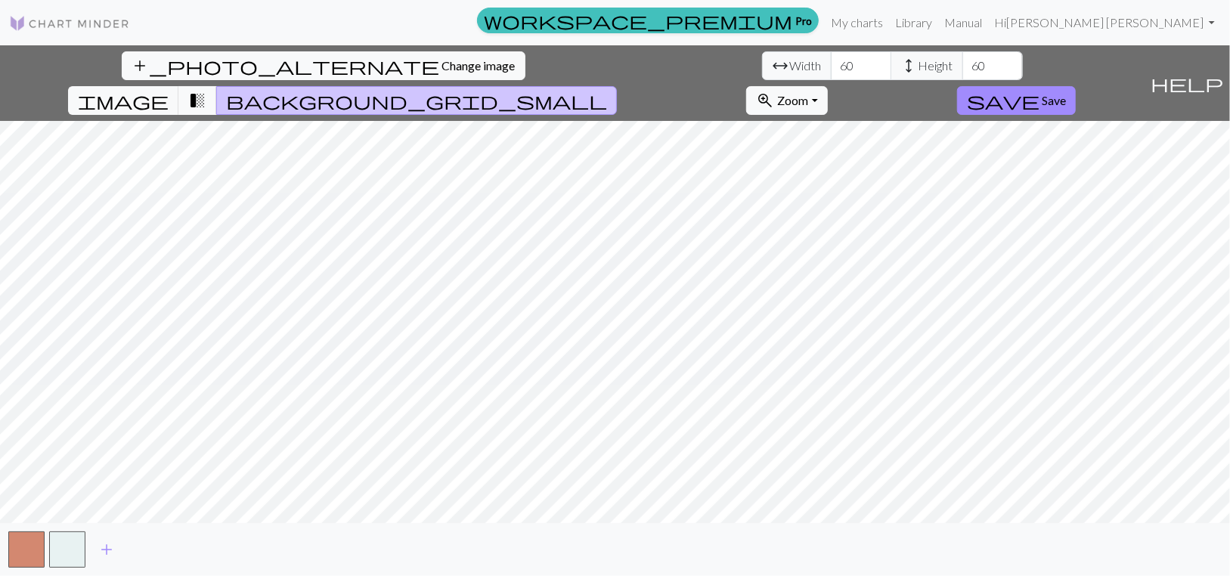
click at [607, 90] on span "background_grid_small" at bounding box center [416, 100] width 381 height 21
click at [169, 90] on span "image" at bounding box center [123, 100] width 91 height 21
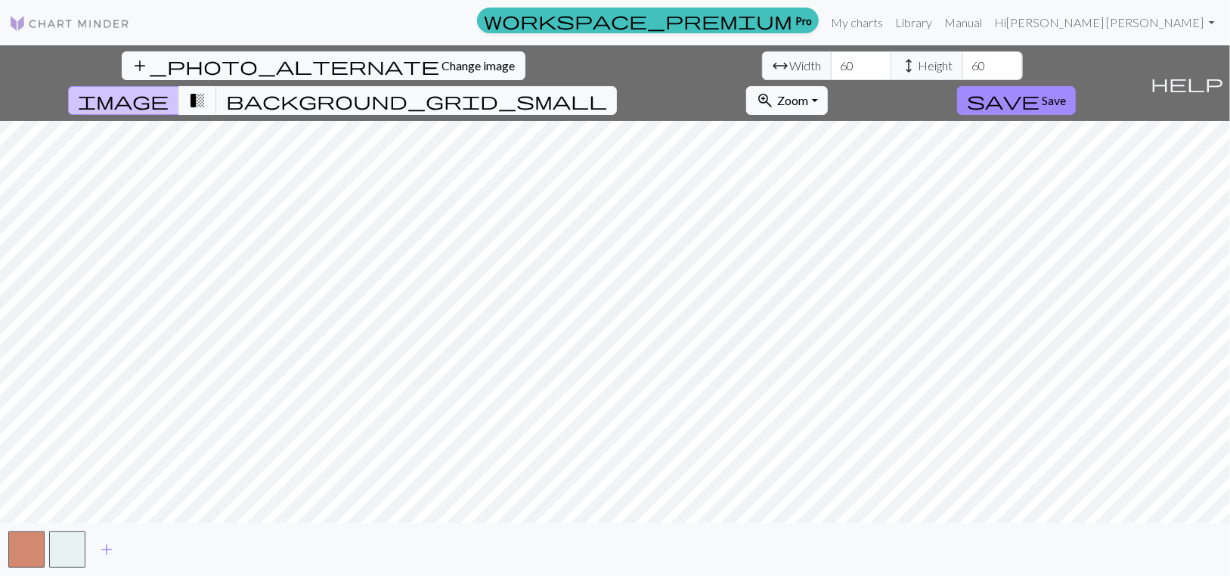
click at [827, 86] on button "zoom_in Zoom Zoom" at bounding box center [786, 100] width 81 height 29
click at [867, 129] on button "Fit all" at bounding box center [806, 141] width 119 height 24
click at [827, 86] on button "zoom_in Zoom Zoom" at bounding box center [786, 100] width 81 height 29
click at [867, 226] on button "50%" at bounding box center [806, 226] width 119 height 24
click at [827, 86] on button "zoom_in Zoom Zoom" at bounding box center [786, 100] width 81 height 29
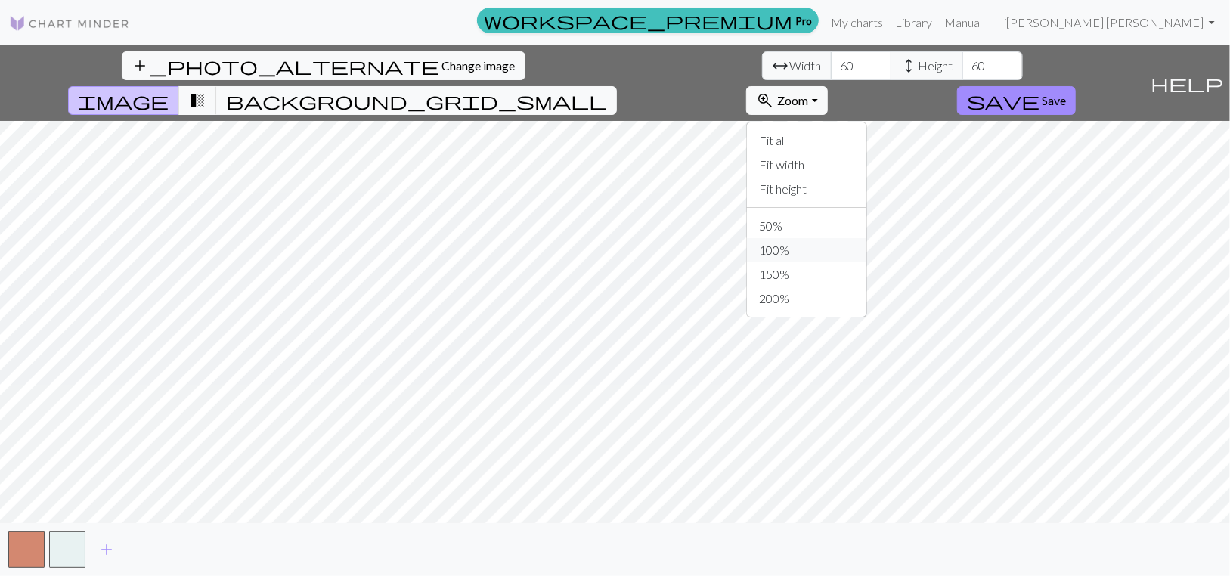
click at [867, 253] on button "100%" at bounding box center [806, 250] width 119 height 24
click at [206, 90] on span "transition_fade" at bounding box center [197, 100] width 18 height 21
click at [110, 557] on span "add" at bounding box center [107, 549] width 18 height 21
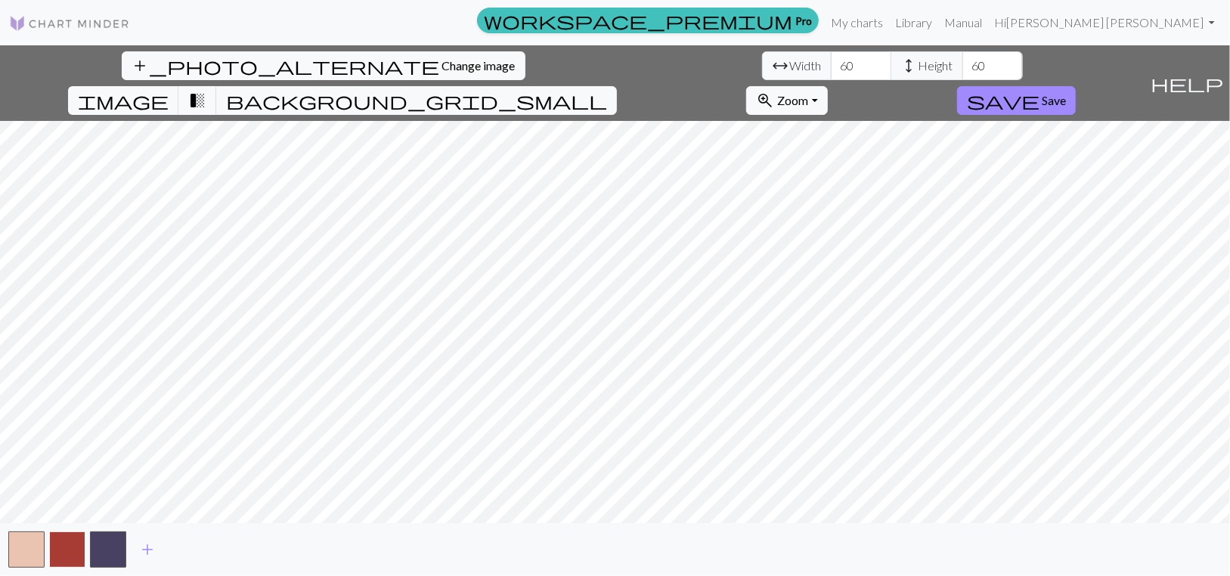
click at [73, 559] on button "button" at bounding box center [67, 550] width 36 height 36
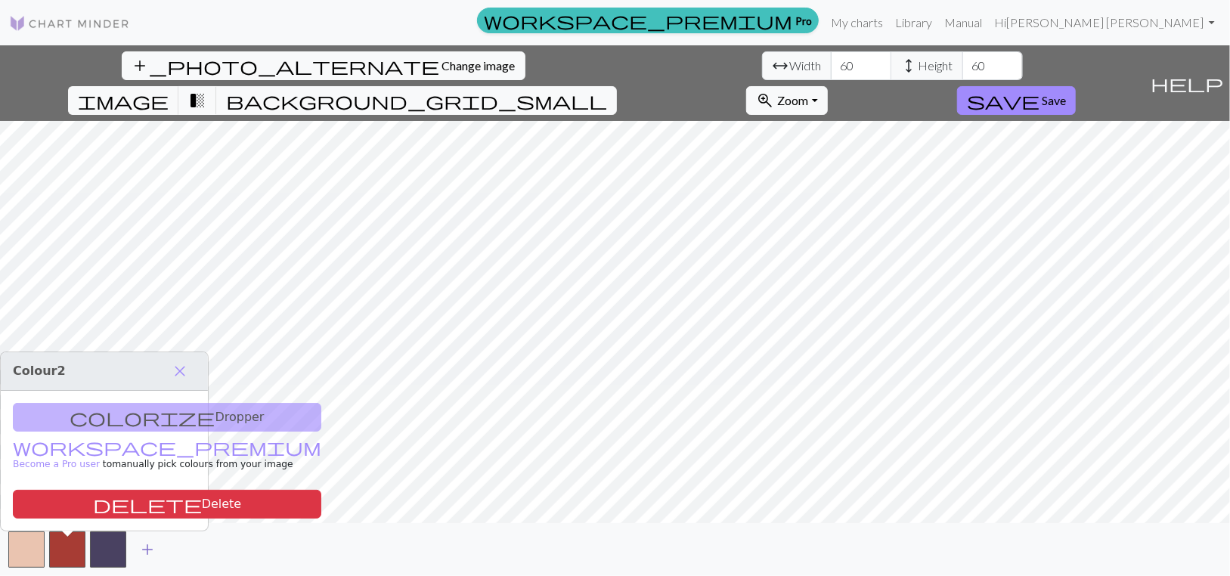
click at [148, 555] on span "add" at bounding box center [147, 549] width 18 height 21
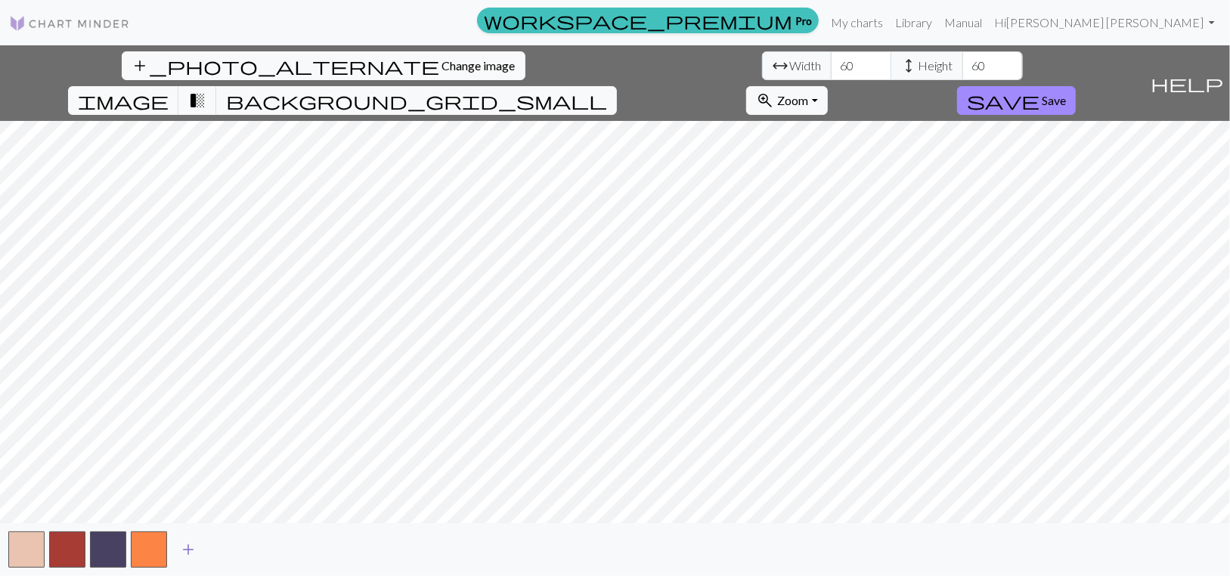
click at [197, 560] on span "add" at bounding box center [188, 549] width 18 height 21
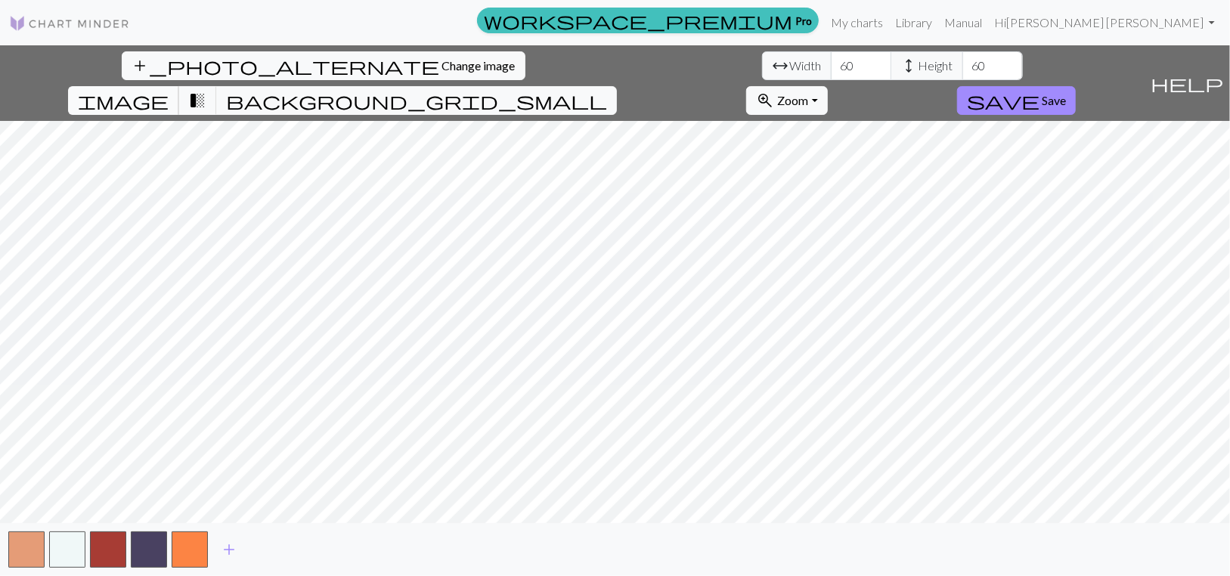
click at [169, 90] on span "image" at bounding box center [123, 100] width 91 height 21
click at [206, 90] on span "transition_fade" at bounding box center [197, 100] width 18 height 21
click at [169, 90] on span "image" at bounding box center [123, 100] width 91 height 21
click at [1066, 93] on span "Save" at bounding box center [1054, 100] width 24 height 14
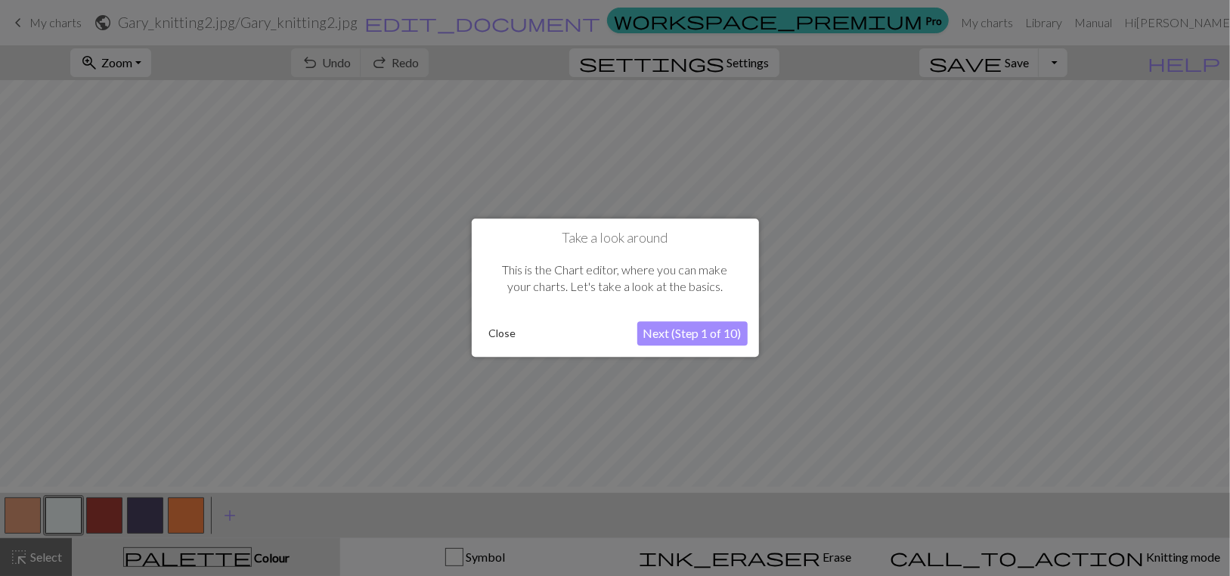
click at [501, 333] on button "Close" at bounding box center [502, 334] width 39 height 23
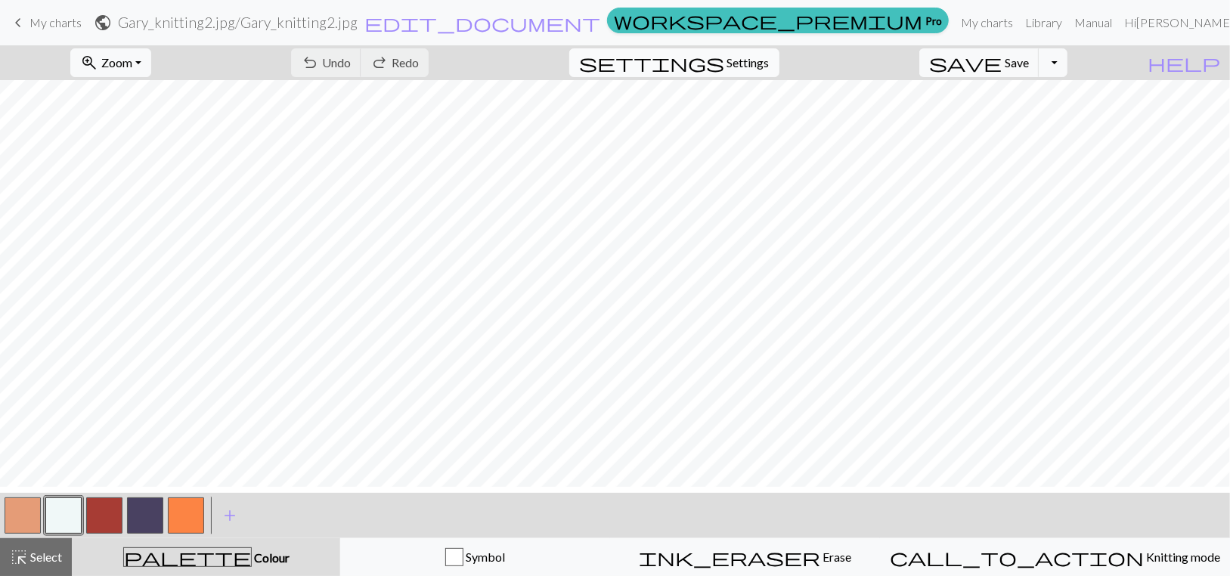
click at [770, 72] on span "Settings" at bounding box center [749, 63] width 42 height 18
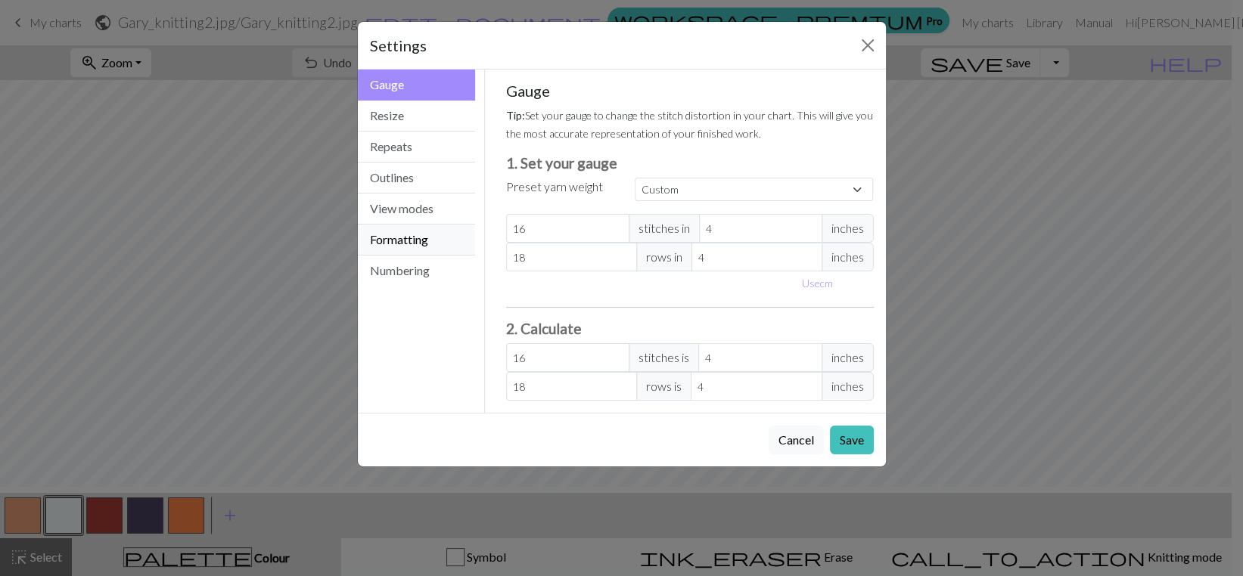
click at [374, 256] on button "Formatting" at bounding box center [417, 240] width 118 height 31
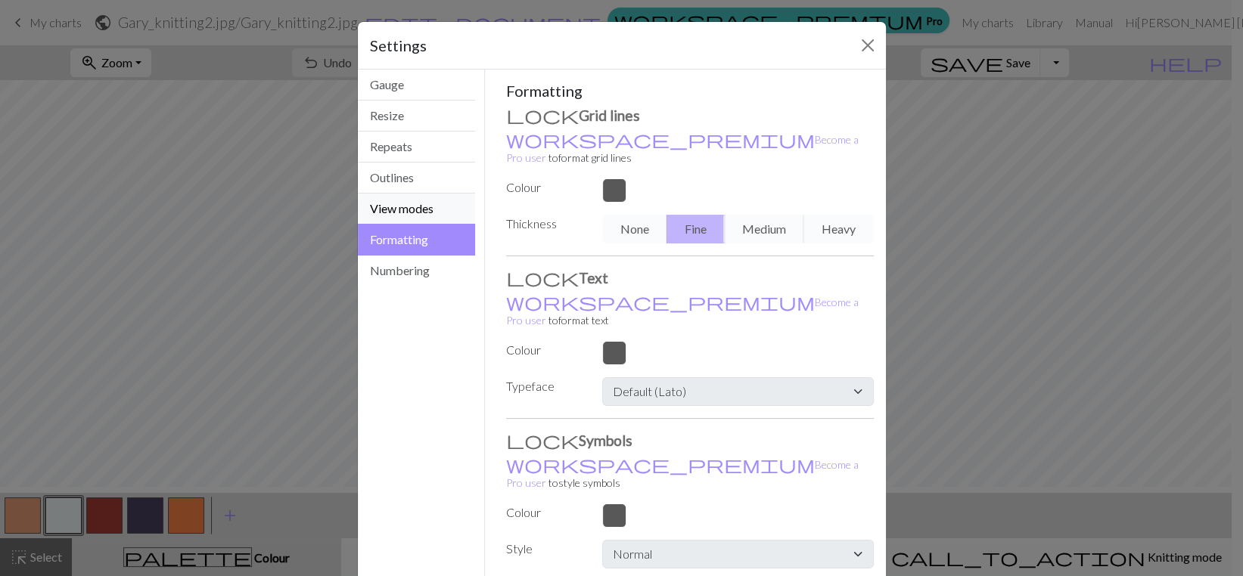
click at [386, 225] on button "View modes" at bounding box center [417, 209] width 118 height 31
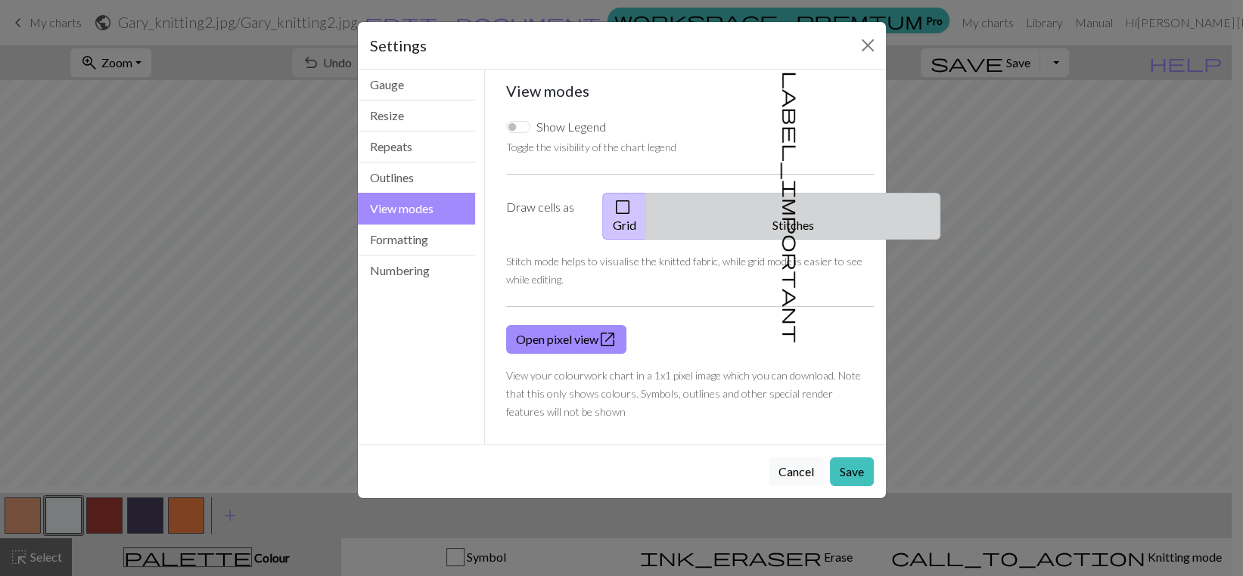
click at [809, 240] on button "label_important Stitches" at bounding box center [792, 216] width 295 height 47
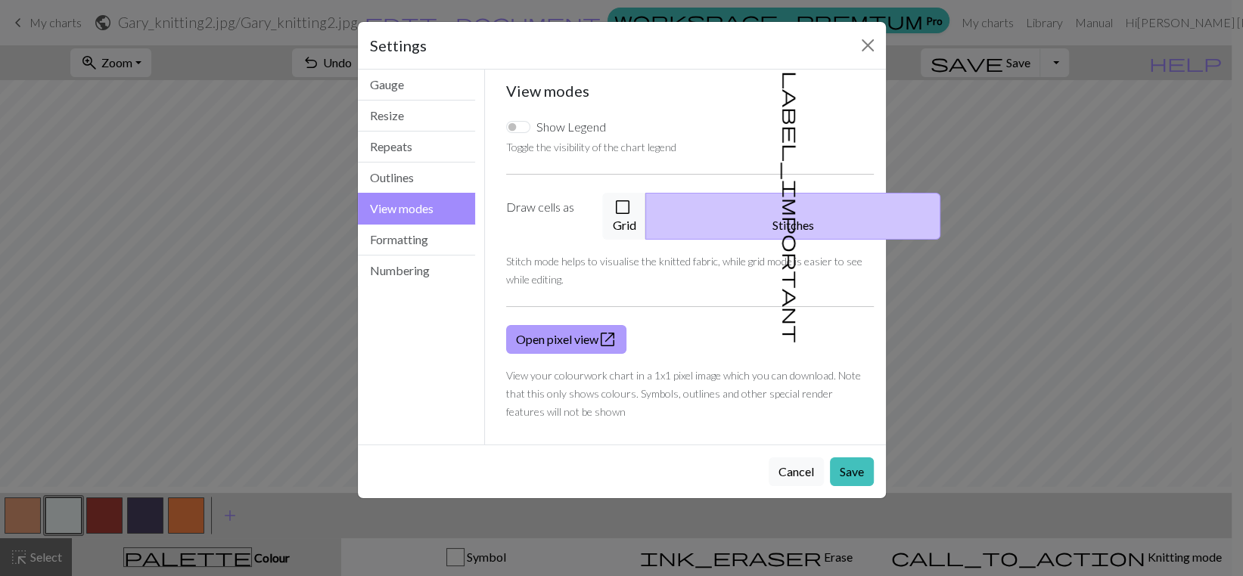
click at [560, 354] on link "Open pixel view open_in_new" at bounding box center [566, 339] width 120 height 29
click at [862, 52] on button "Close" at bounding box center [867, 45] width 24 height 24
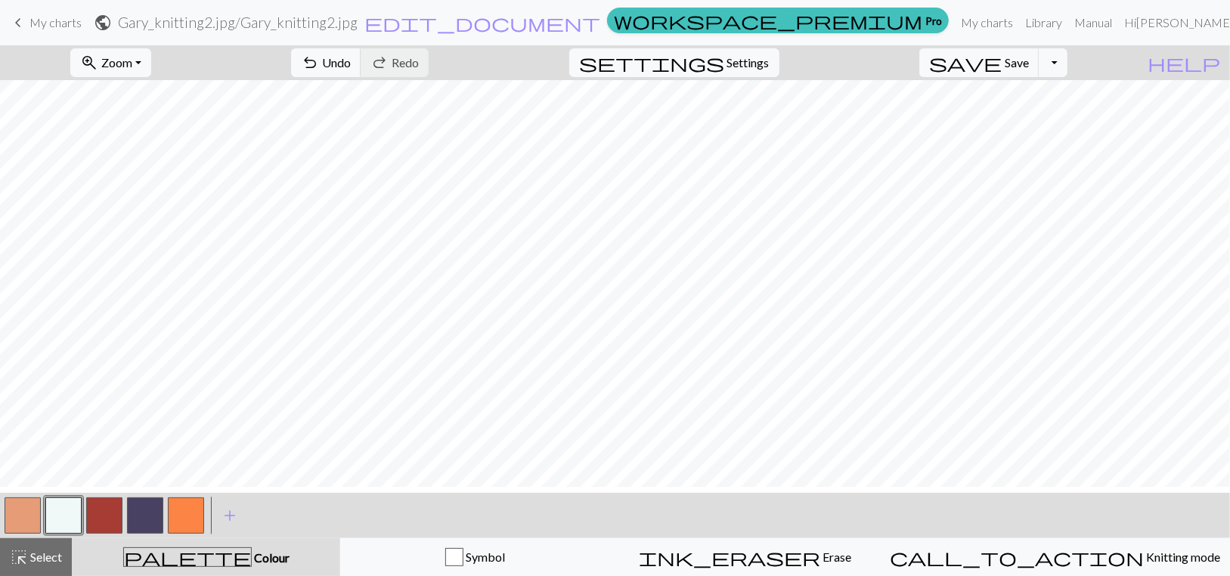
scroll to position [580, 0]
click at [13, 520] on button "button" at bounding box center [23, 516] width 36 height 36
click at [39, 521] on button "button" at bounding box center [23, 516] width 36 height 36
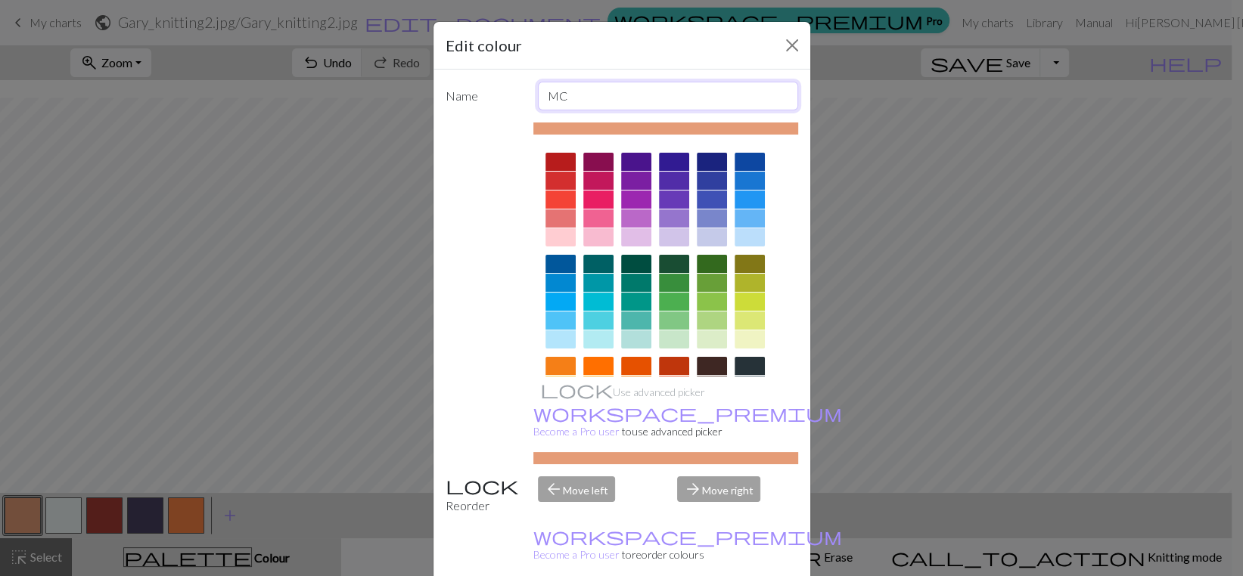
click at [591, 110] on input "MC" at bounding box center [668, 96] width 260 height 29
click at [70, 524] on div "Edit colour Name MC Use advanced picker workspace_premium Become a Pro user to …" at bounding box center [621, 288] width 1243 height 576
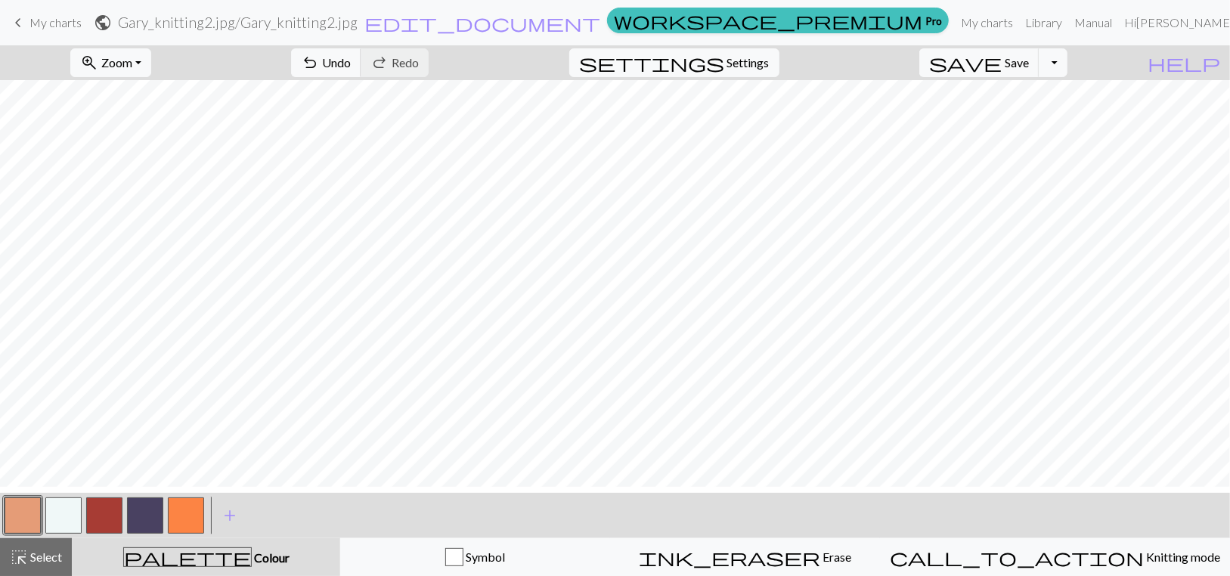
scroll to position [303, 0]
click at [1029, 70] on span "Save" at bounding box center [1017, 62] width 24 height 14
click at [1016, 74] on button "save Save Save" at bounding box center [980, 62] width 120 height 29
click at [1068, 71] on button "Toggle Dropdown" at bounding box center [1053, 62] width 29 height 29
click at [1021, 138] on button "save_alt Download" at bounding box center [943, 126] width 250 height 24
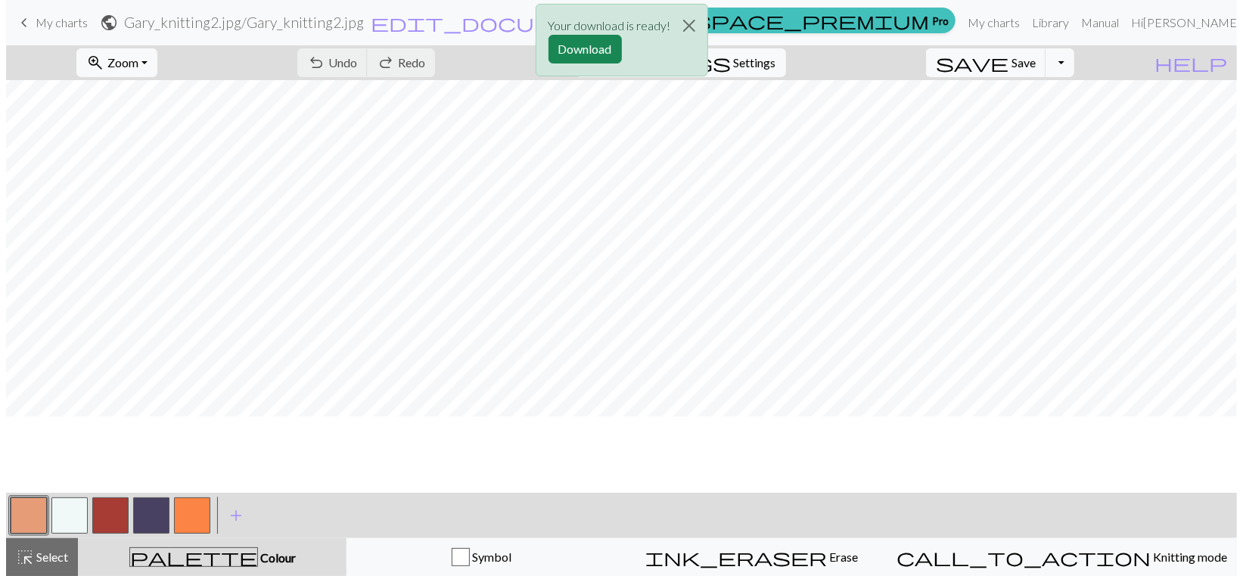
scroll to position [0, 0]
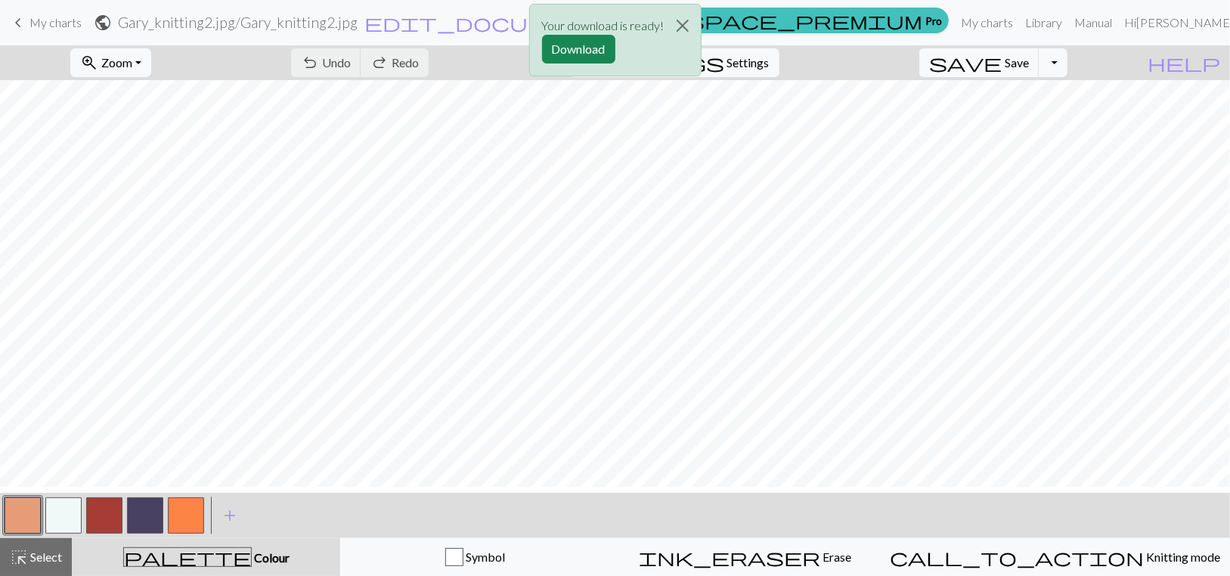
click at [67, 517] on button "button" at bounding box center [63, 516] width 36 height 36
click at [107, 518] on button "button" at bounding box center [104, 516] width 36 height 36
click at [230, 523] on span "add" at bounding box center [230, 515] width 18 height 21
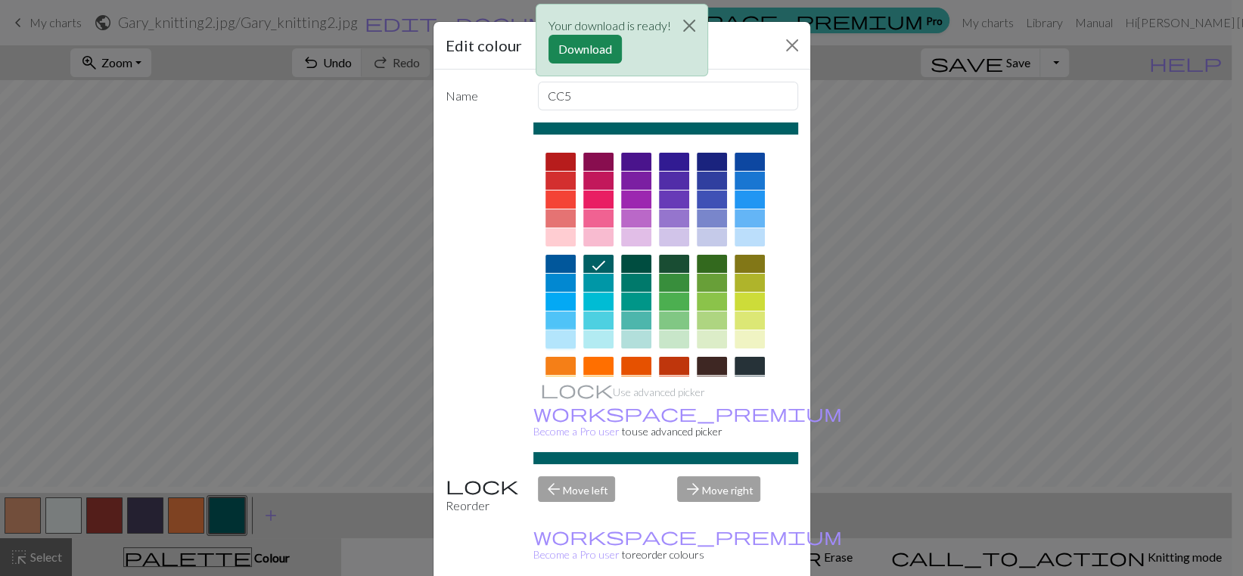
click at [561, 349] on div at bounding box center [560, 339] width 30 height 18
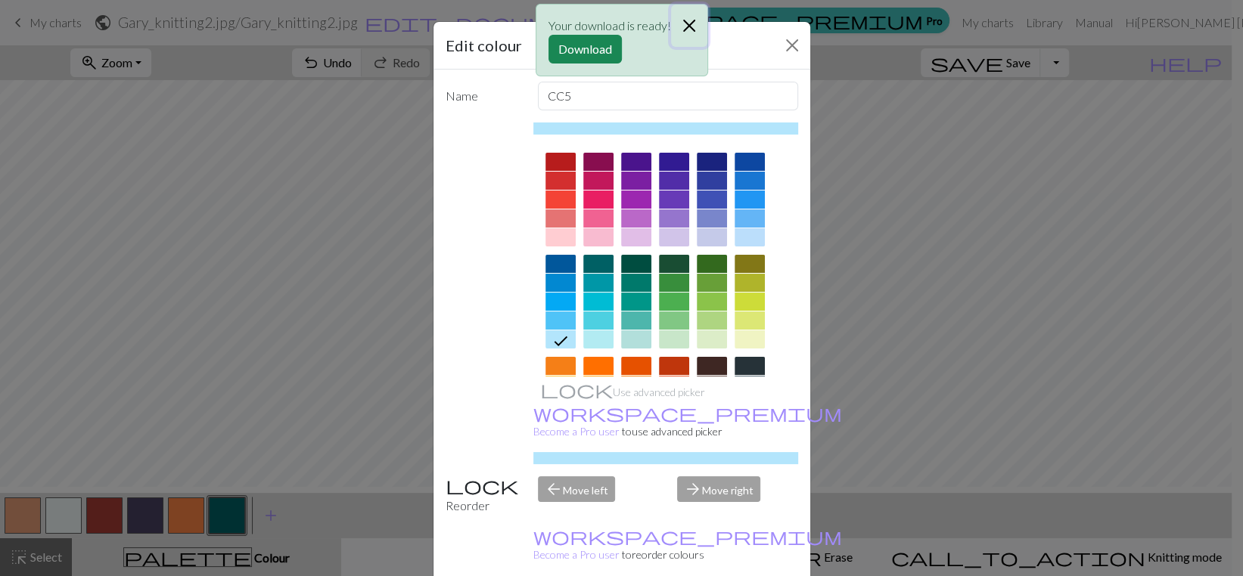
click at [705, 25] on button "Close" at bounding box center [689, 26] width 36 height 42
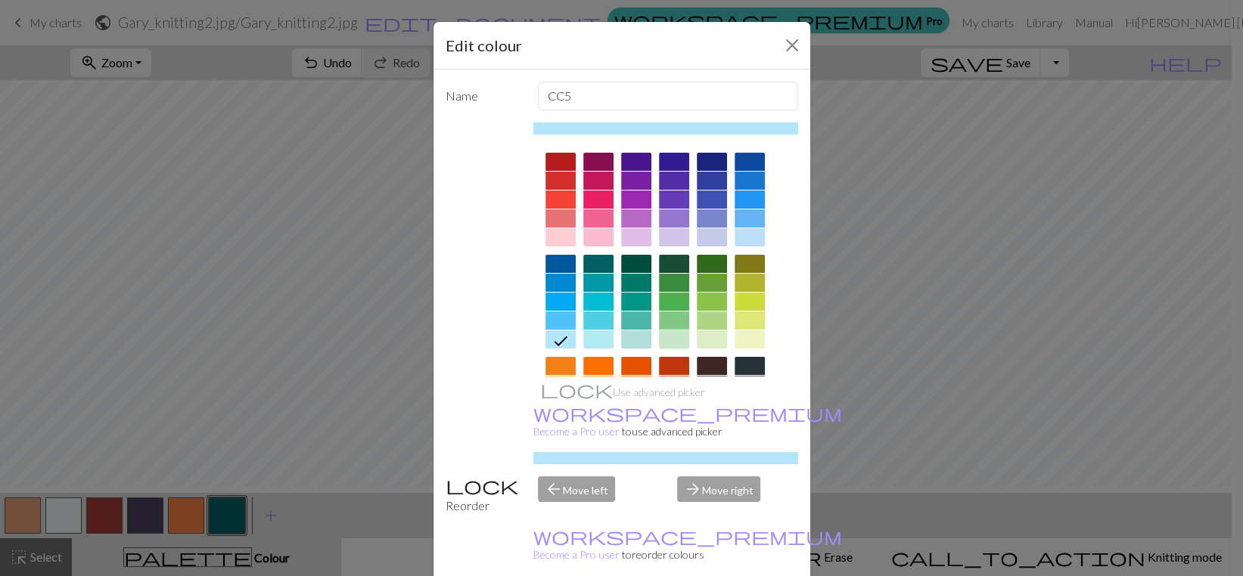
click at [675, 349] on div at bounding box center [674, 339] width 30 height 18
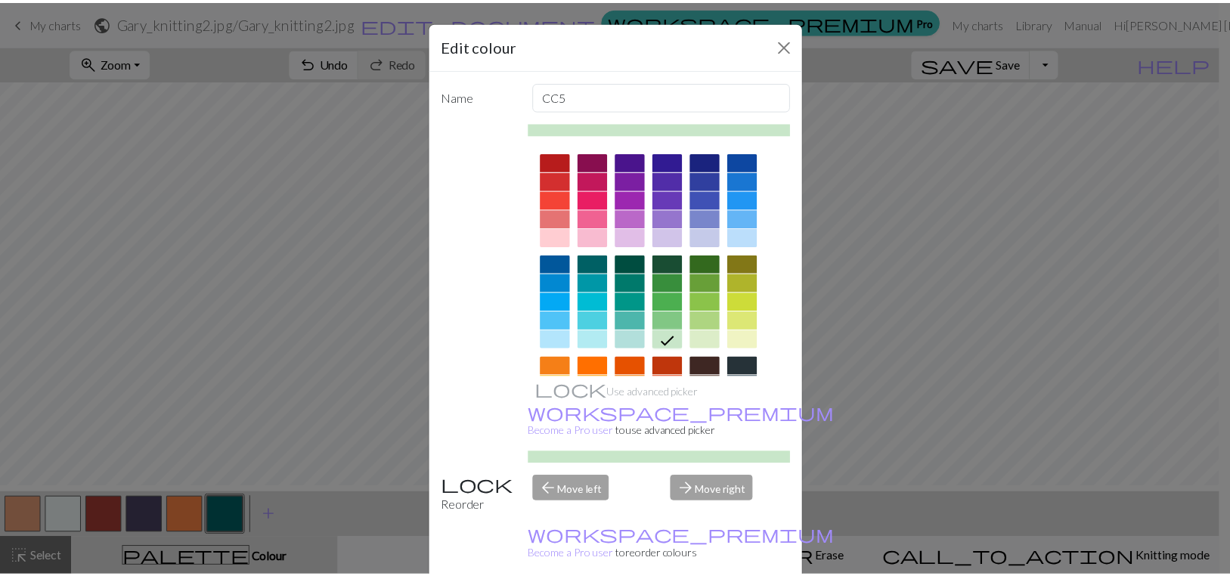
scroll to position [138, 0]
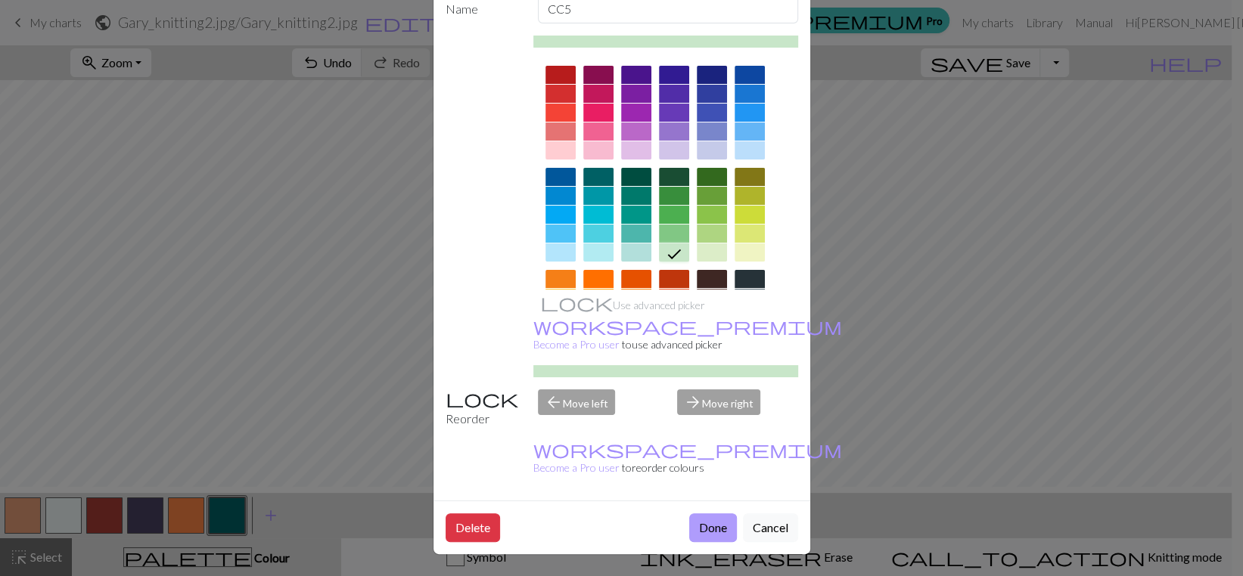
click at [689, 517] on button "Done" at bounding box center [713, 527] width 48 height 29
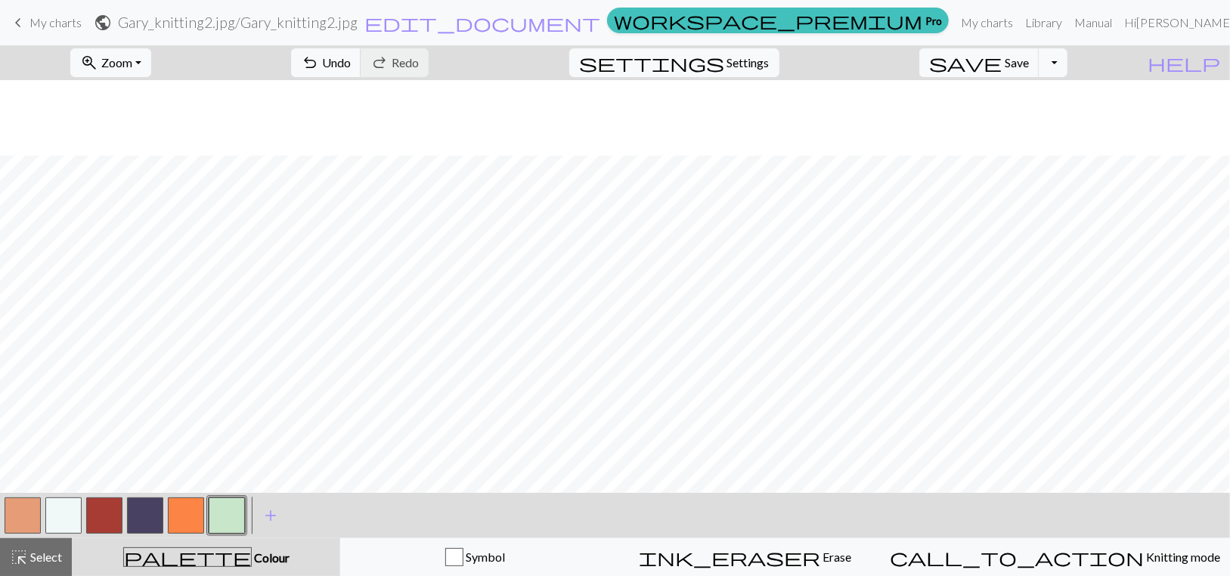
scroll to position [303, 0]
click at [271, 526] on span "add" at bounding box center [271, 515] width 18 height 21
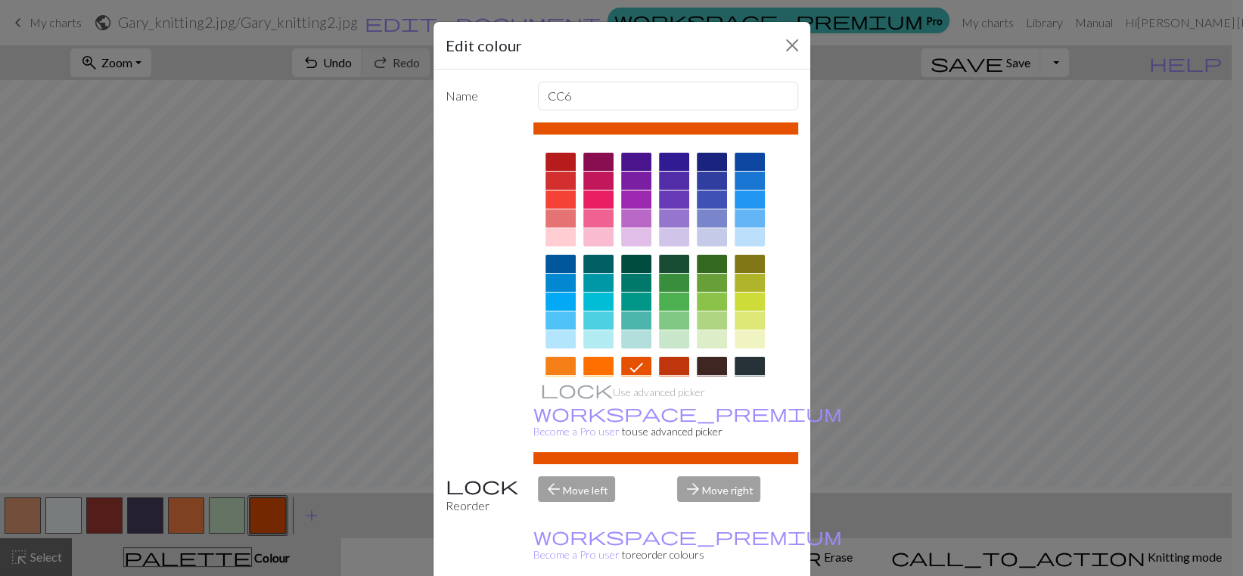
click at [591, 349] on div at bounding box center [598, 339] width 30 height 18
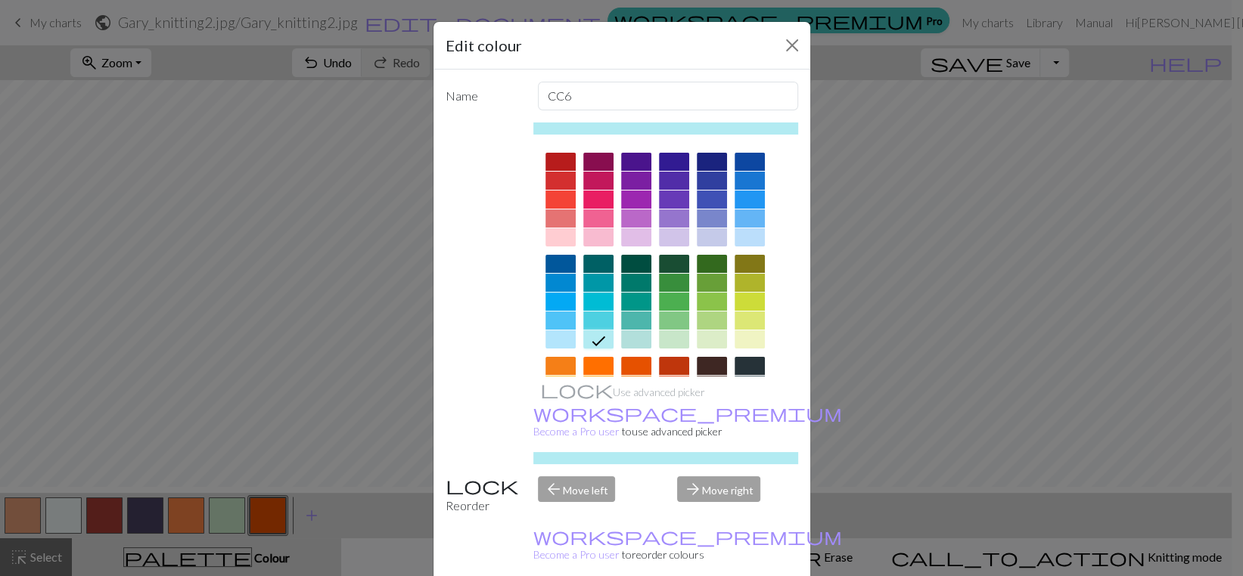
click at [314, 525] on div "Edit colour Name CC6 Use advanced picker workspace_premium Become a Pro user to…" at bounding box center [621, 288] width 1243 height 576
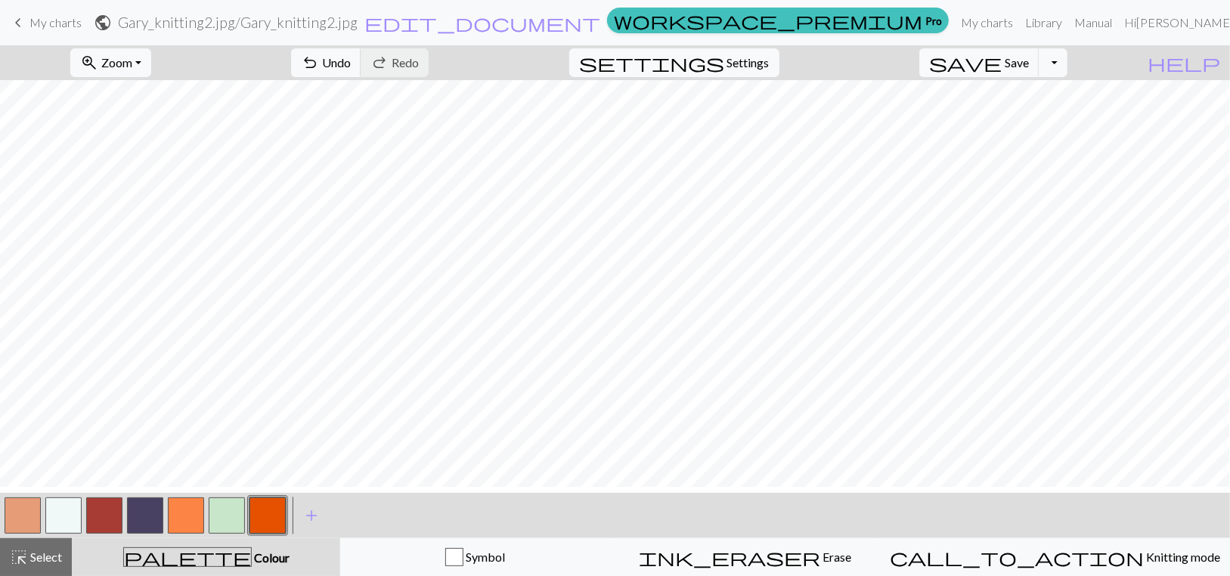
click at [18, 526] on button "button" at bounding box center [23, 516] width 36 height 36
drag, startPoint x: 26, startPoint y: 525, endPoint x: 186, endPoint y: 528, distance: 160.4
click at [186, 528] on button "button" at bounding box center [186, 516] width 36 height 36
drag, startPoint x: 186, startPoint y: 528, endPoint x: 342, endPoint y: 545, distance: 156.7
click at [342, 538] on div "< > add Add a colour" at bounding box center [615, 515] width 1230 height 45
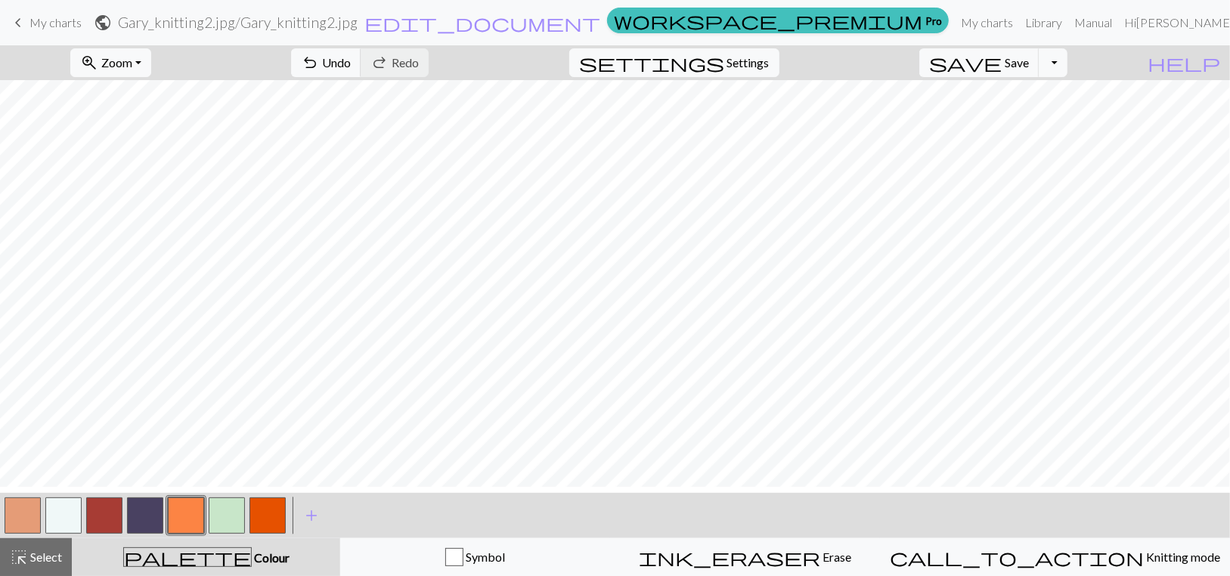
click at [252, 564] on span "Colour" at bounding box center [271, 558] width 38 height 14
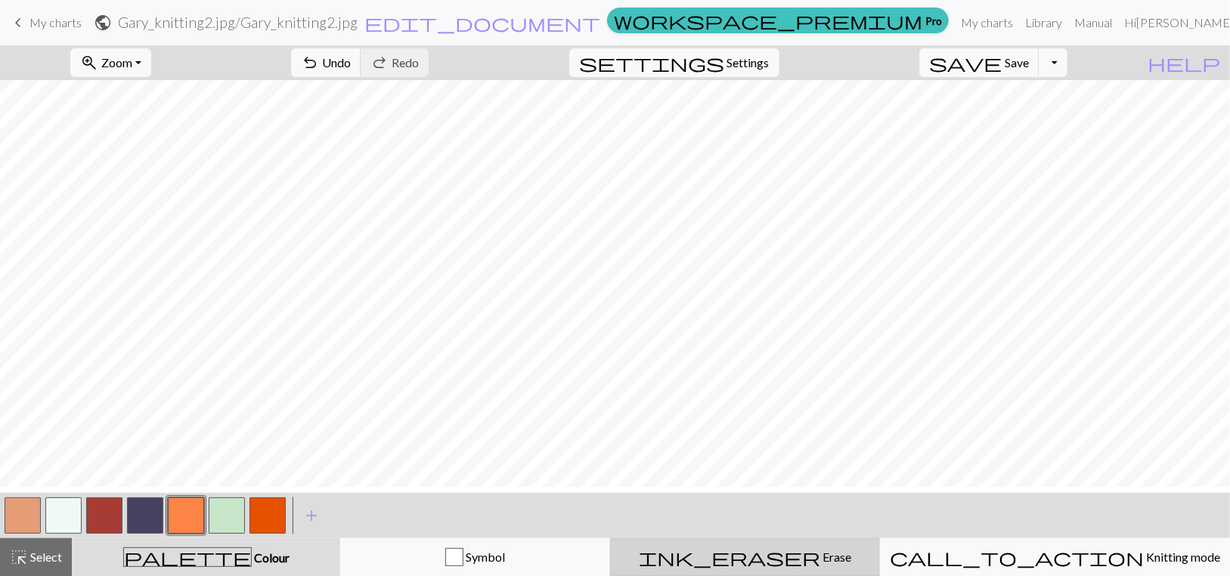
click at [821, 558] on span "Erase" at bounding box center [836, 557] width 31 height 14
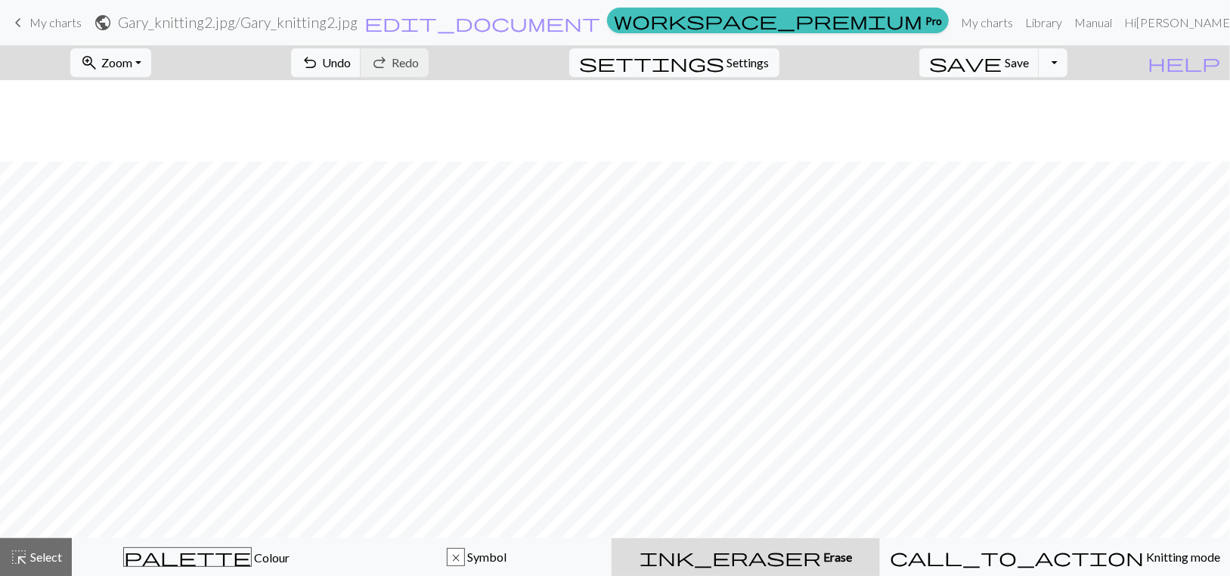
scroll to position [535, 0]
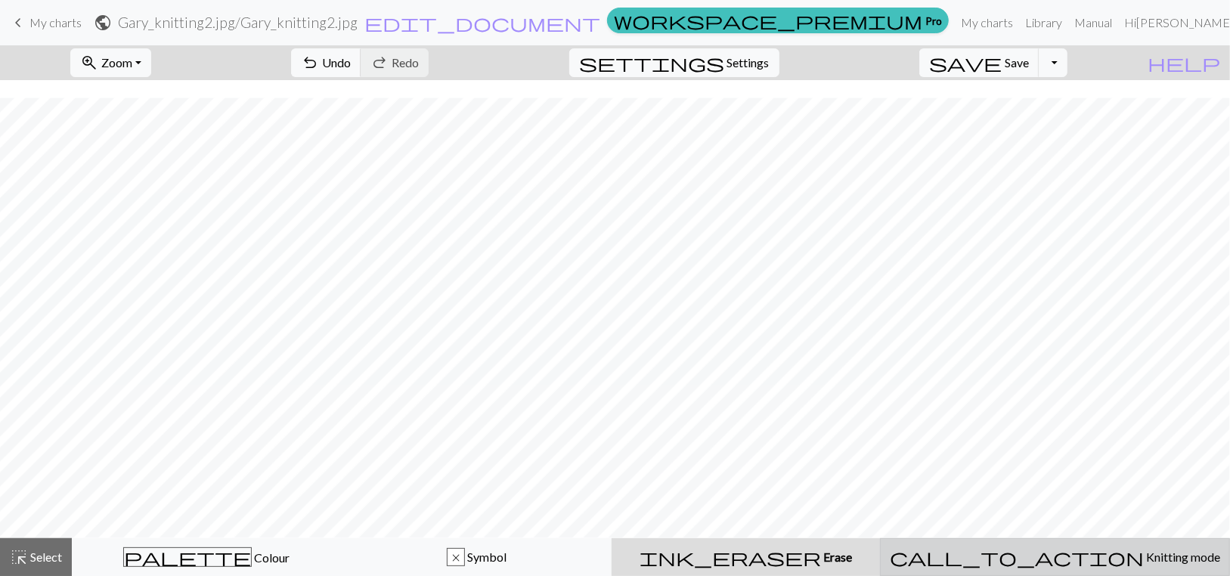
click at [1144, 555] on span "Knitting mode" at bounding box center [1182, 557] width 76 height 14
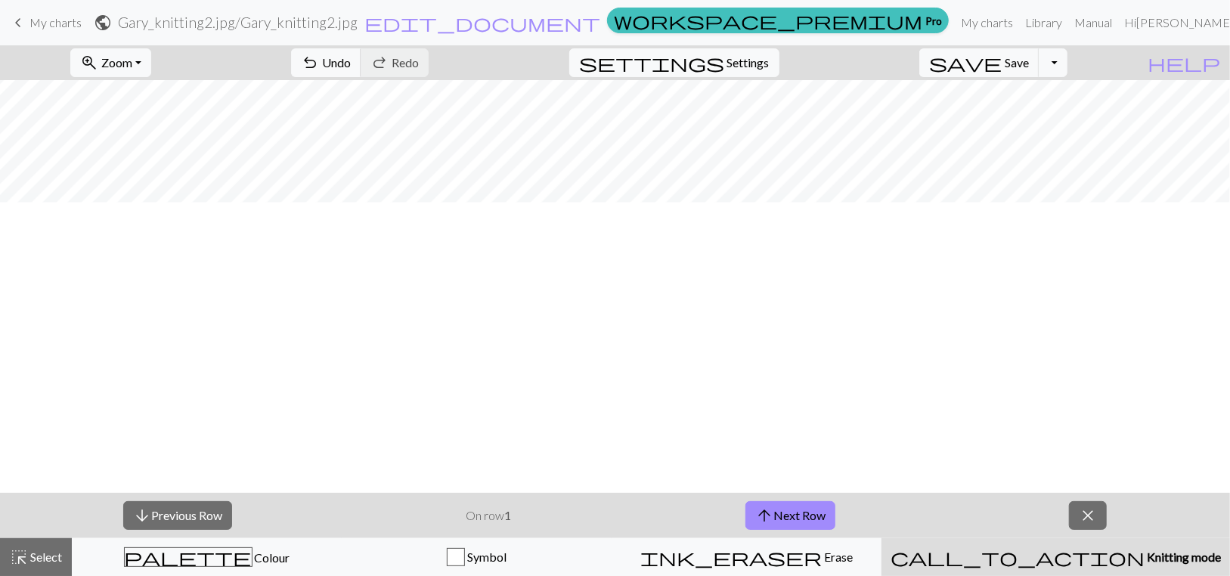
scroll to position [278, 0]
click at [319, 70] on span "undo" at bounding box center [310, 62] width 18 height 21
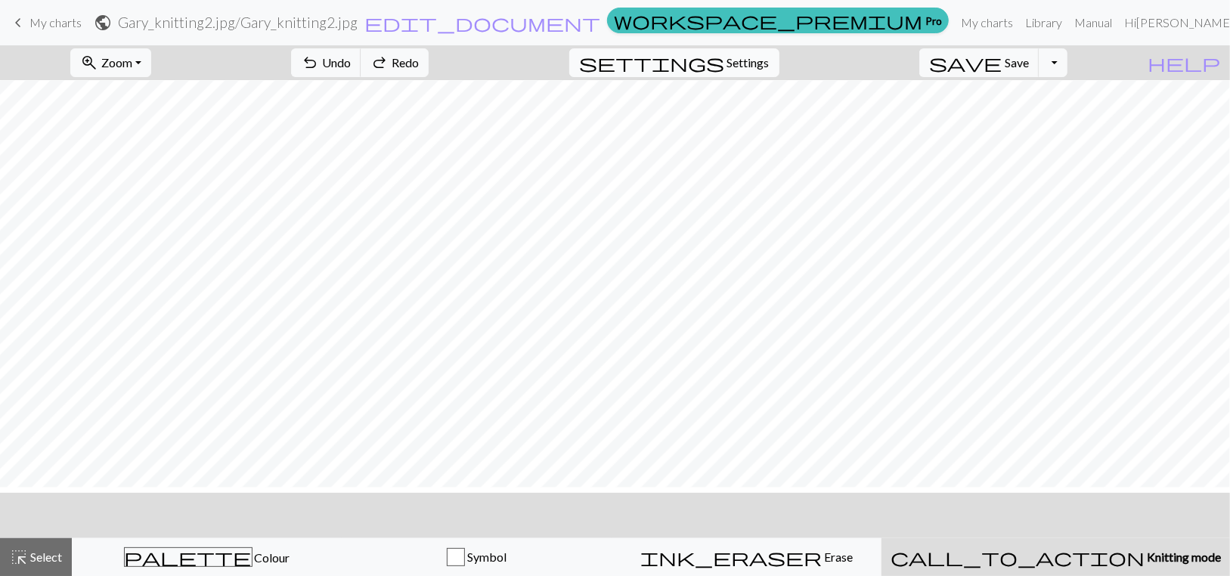
click at [770, 63] on span "Settings" at bounding box center [749, 63] width 42 height 18
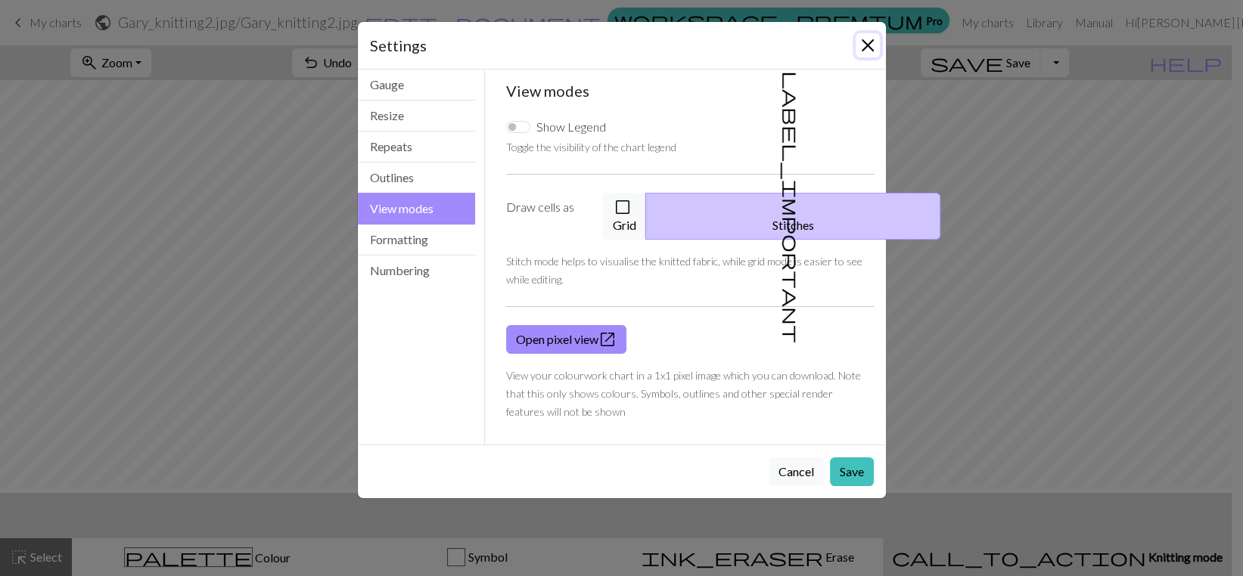
click at [855, 54] on button "Close" at bounding box center [867, 45] width 24 height 24
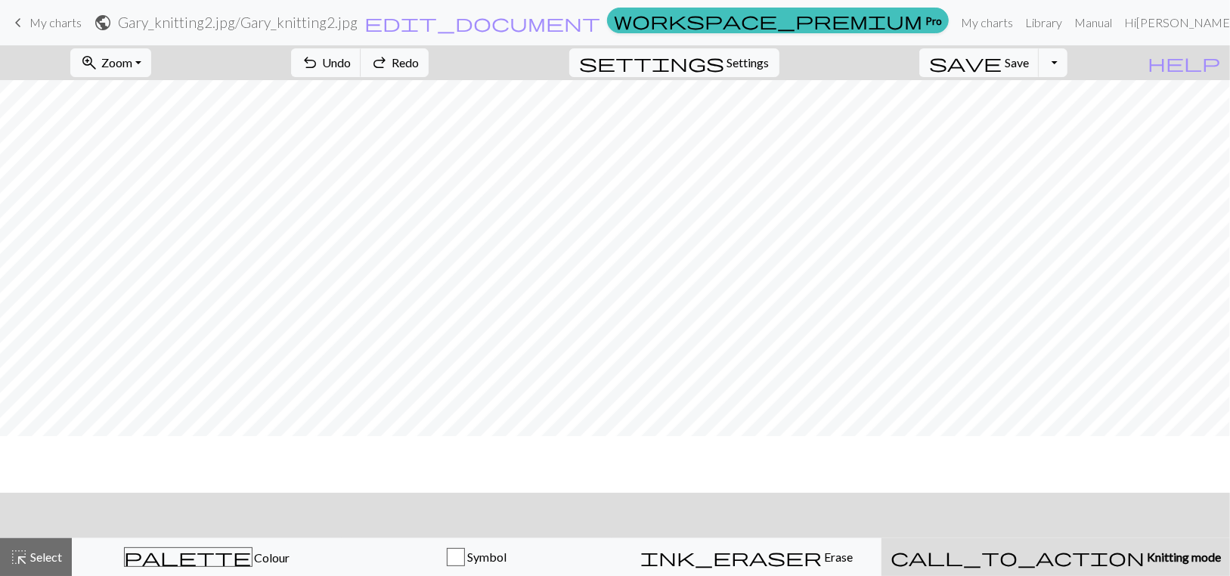
scroll to position [0, 0]
click at [151, 70] on button "zoom_in Zoom Zoom" at bounding box center [110, 62] width 81 height 29
click at [128, 224] on button "100%" at bounding box center [130, 212] width 119 height 24
click at [151, 71] on button "zoom_in Zoom Zoom" at bounding box center [110, 62] width 81 height 29
click at [1209, 27] on link "Hi Penelope Jane Hart" at bounding box center [1234, 23] width 233 height 30
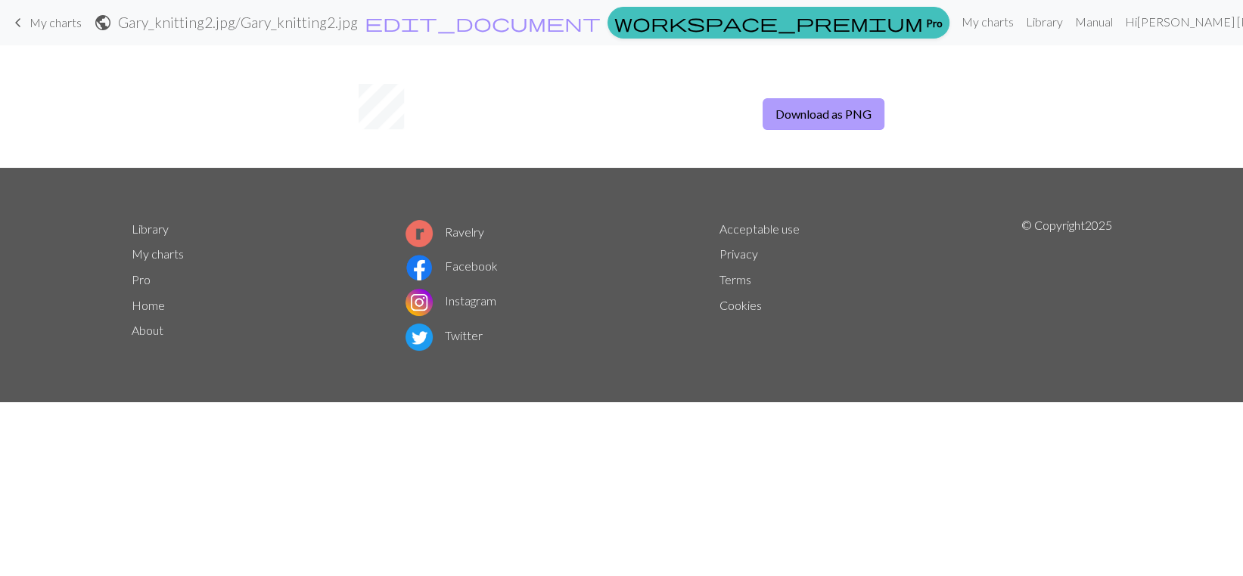
click at [799, 119] on button "Download as PNG" at bounding box center [823, 114] width 122 height 32
